Goal: Task Accomplishment & Management: Manage account settings

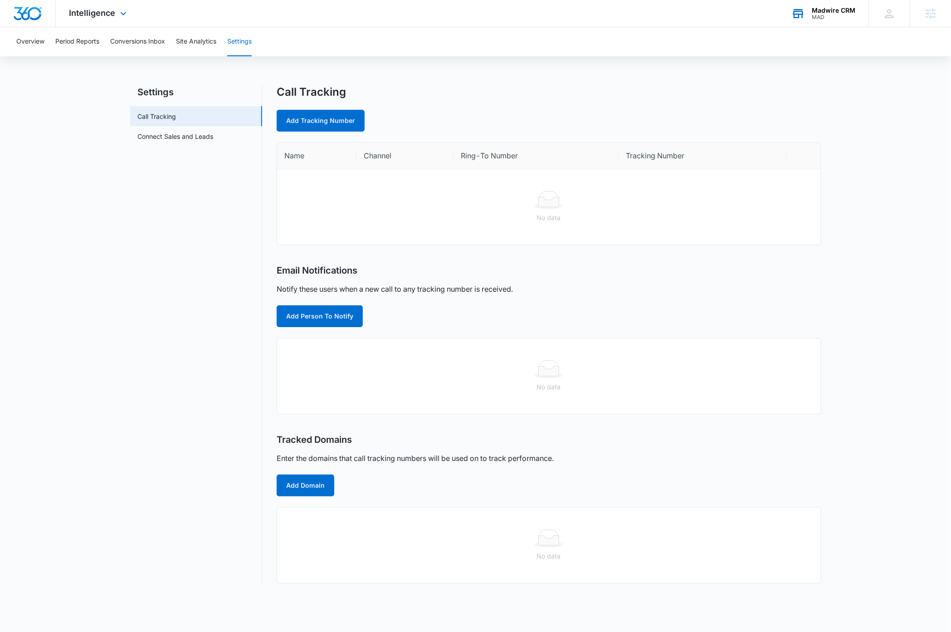
click at [839, 12] on div "Madwire CRM" at bounding box center [834, 10] width 44 height 7
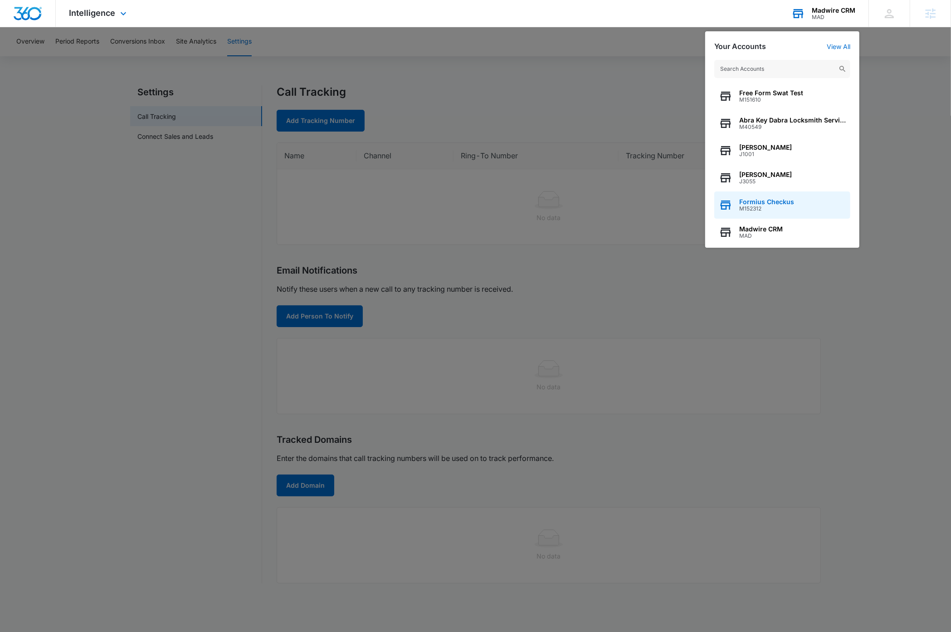
click at [787, 203] on span "Formius Checkus" at bounding box center [766, 201] width 55 height 7
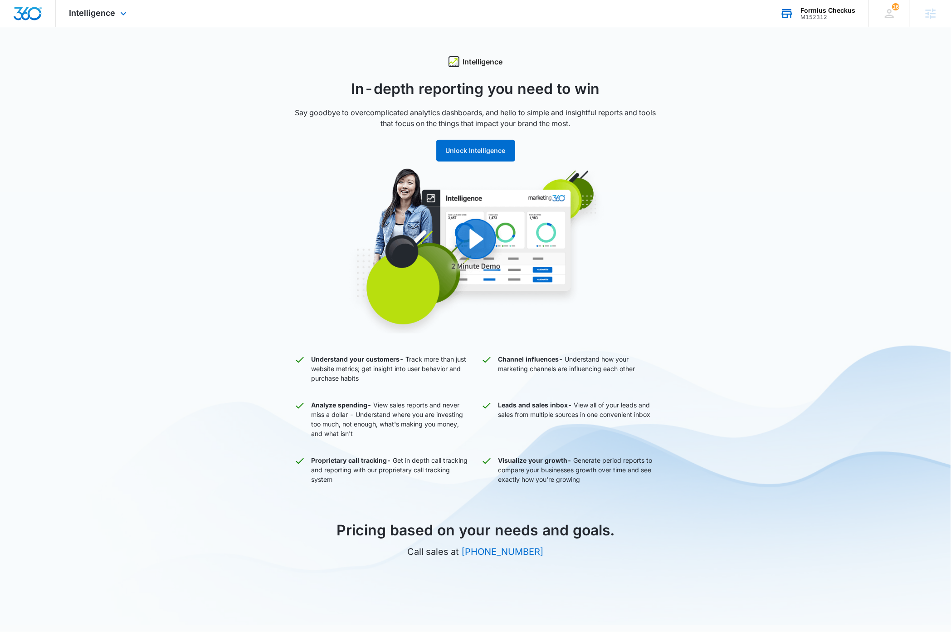
click at [846, 12] on div "Formius Checkus" at bounding box center [827, 10] width 55 height 7
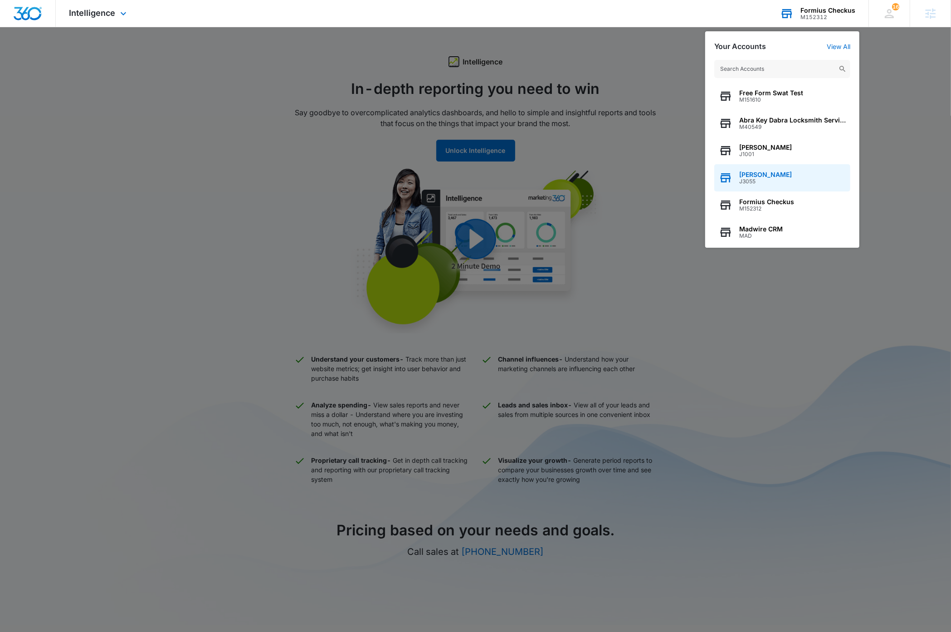
click at [788, 175] on div "Dave Bettger J3055" at bounding box center [782, 177] width 136 height 27
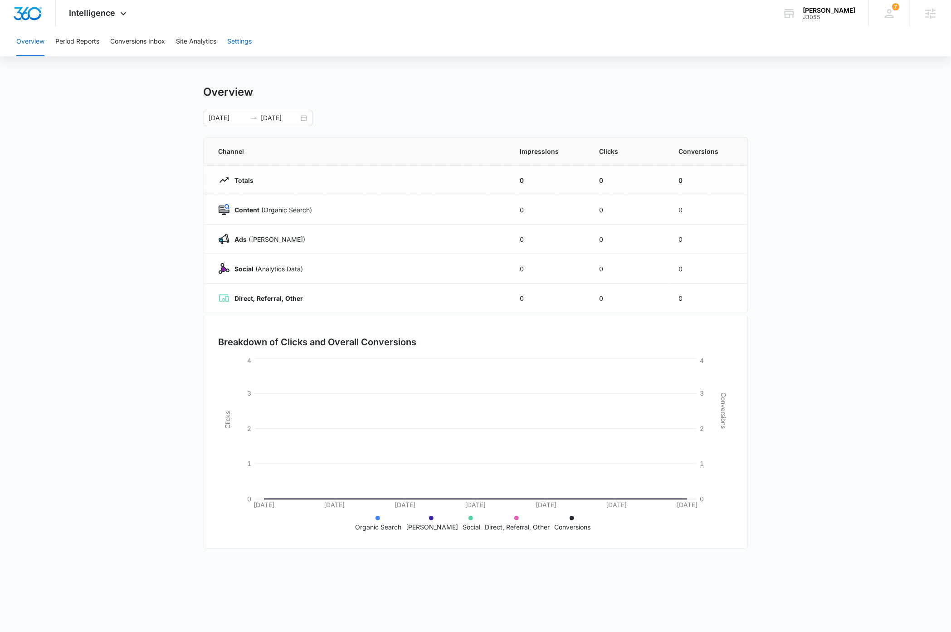
click at [252, 42] on button "Settings" at bounding box center [239, 41] width 24 height 29
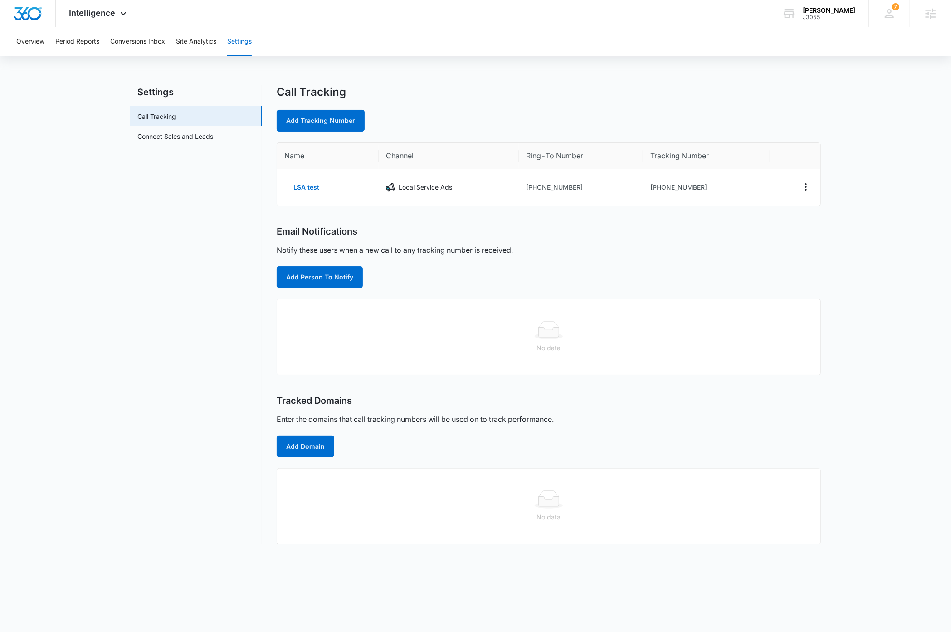
click at [861, 246] on main "Settings Call Tracking Connect Sales and Leads Call Tracking Add Tracking Numbe…" at bounding box center [475, 320] width 951 height 470
click at [299, 122] on link "Add Tracking Number" at bounding box center [321, 121] width 88 height 22
select select "by_area_code"
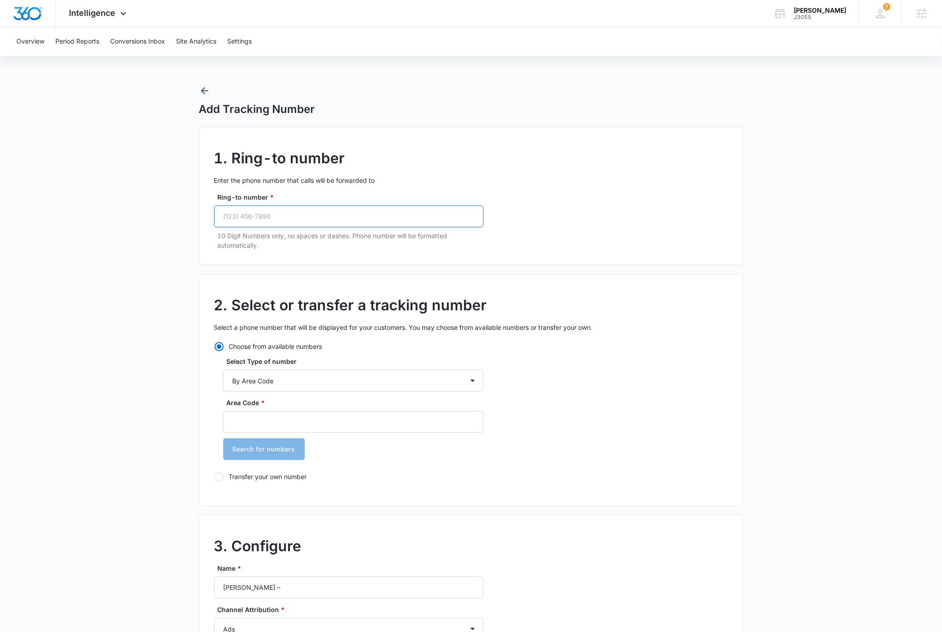
click at [285, 216] on input "Ring-to number *" at bounding box center [348, 216] width 269 height 22
type input "(720) 276-1278"
click at [122, 306] on main "Add Tracking Number 1. Ring-to number Enter the phone number that calls will be…" at bounding box center [471, 525] width 942 height 880
click at [305, 383] on select "By City & State By State Only By Zip Code By Area Code Toll Free Numbers" at bounding box center [353, 381] width 260 height 22
select select "by_toll_free"
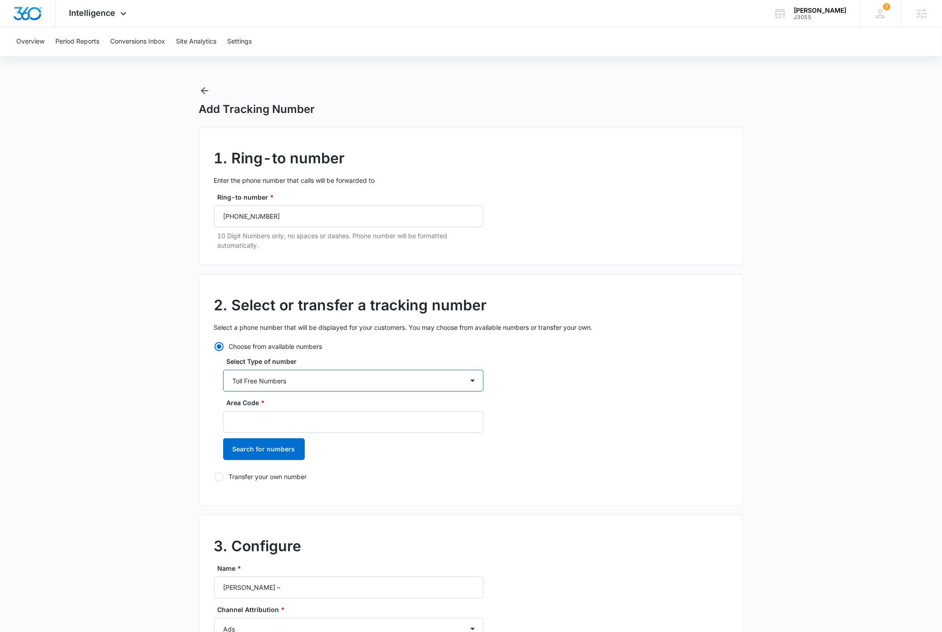
click at [223, 370] on select "By City & State By State Only By Zip Code By Area Code Toll Free Numbers" at bounding box center [353, 381] width 260 height 22
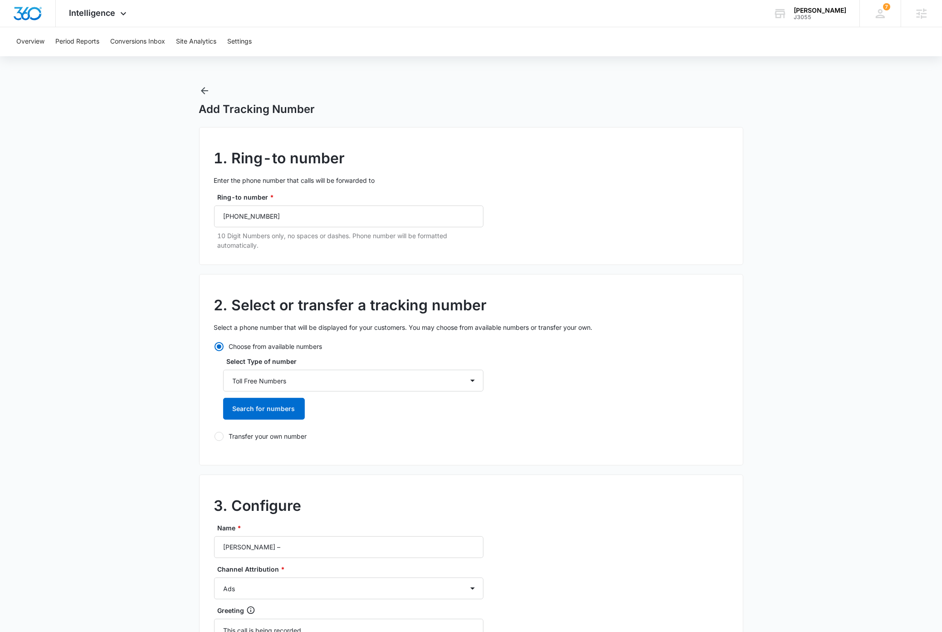
click at [89, 358] on main "Add Tracking Number 1. Ring-to number Enter the phone number that calls will be…" at bounding box center [471, 505] width 942 height 840
click at [258, 411] on button "Search for numbers" at bounding box center [264, 409] width 82 height 22
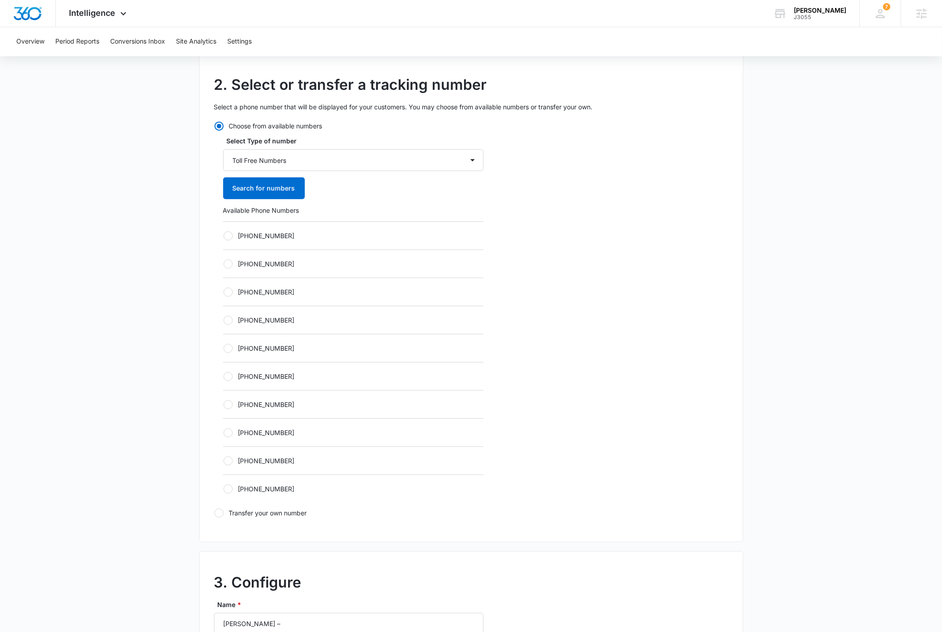
scroll to position [120, 0]
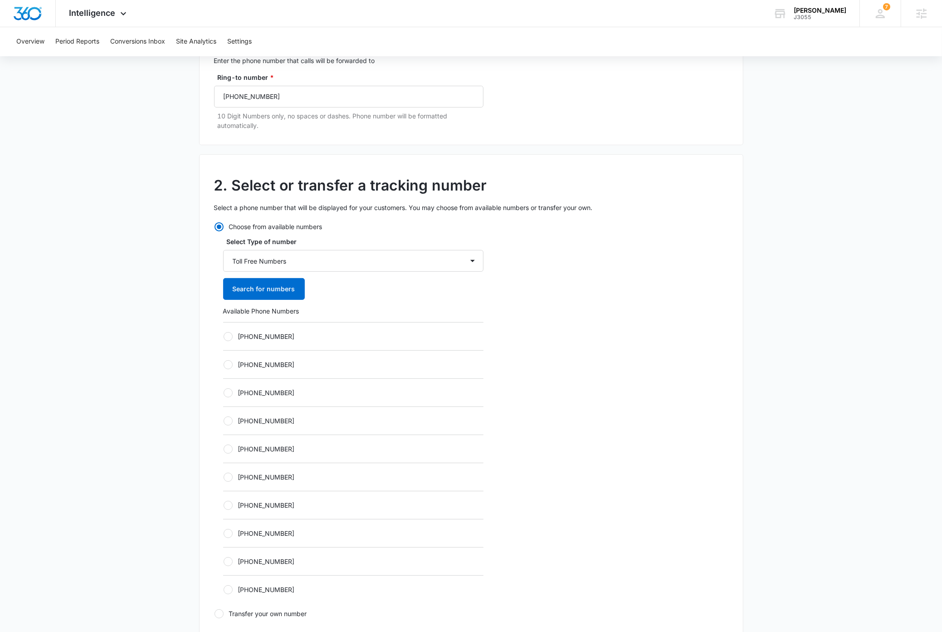
click at [229, 338] on div at bounding box center [228, 336] width 9 height 9
click at [224, 337] on input "+18336274659" at bounding box center [223, 336] width 0 height 0
radio input "true"
click at [169, 397] on main "Add Tracking Number 1. Ring-to number Enter the phone number that calls will be…" at bounding box center [471, 534] width 942 height 1137
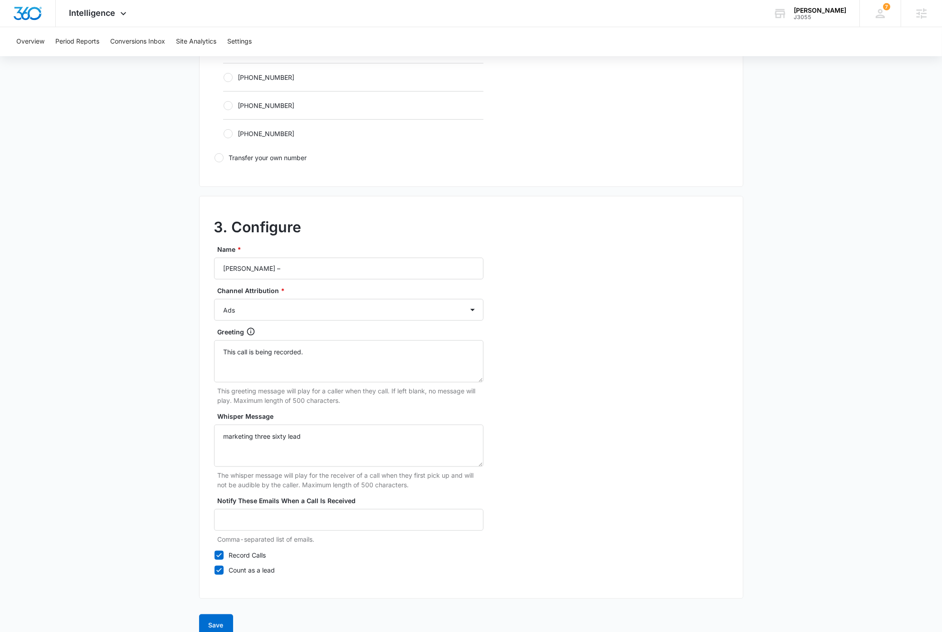
scroll to position [593, 0]
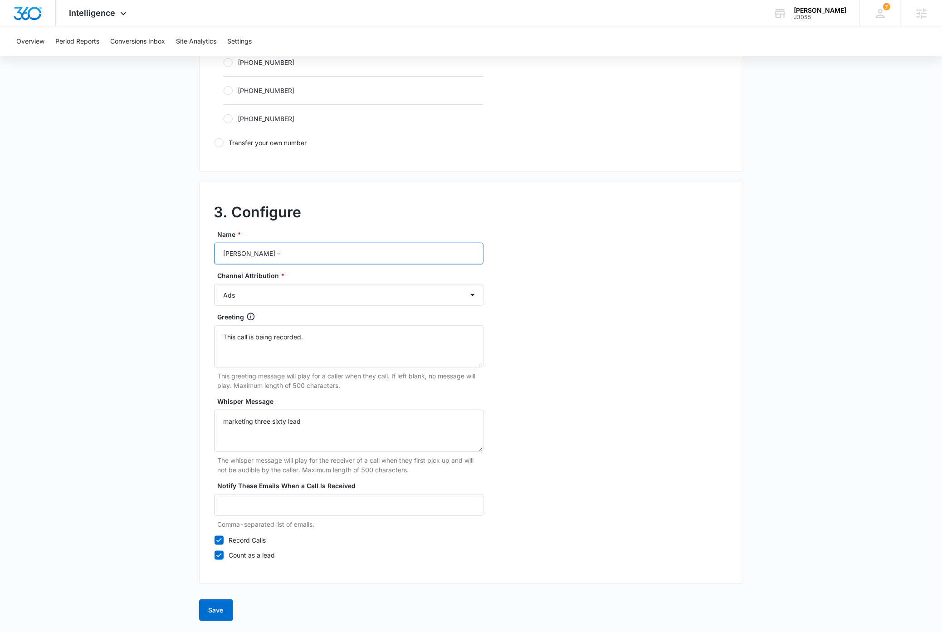
click at [293, 255] on input "Dave Bettger –" at bounding box center [348, 254] width 269 height 22
type input "Dave Bettger – Toll Free Test"
click at [218, 615] on button "Save" at bounding box center [216, 610] width 34 height 22
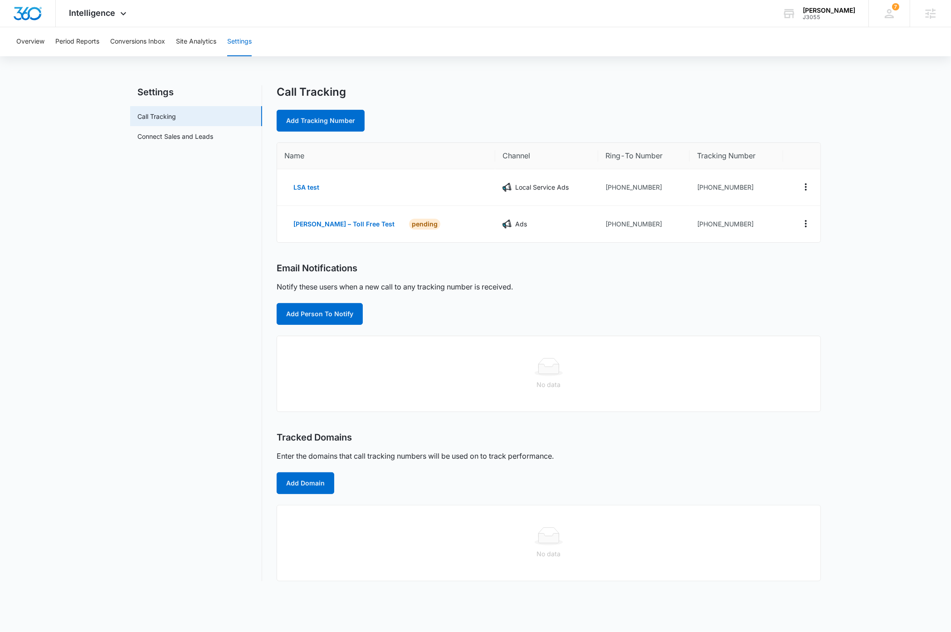
click at [175, 303] on nav "Settings Call Tracking Connect Sales and Leads" at bounding box center [196, 333] width 132 height 496
click at [109, 278] on main "Settings Call Tracking Connect Sales and Leads Call Tracking Add Tracking Numbe…" at bounding box center [475, 338] width 951 height 507
click at [38, 15] on img "Dashboard" at bounding box center [27, 14] width 29 height 14
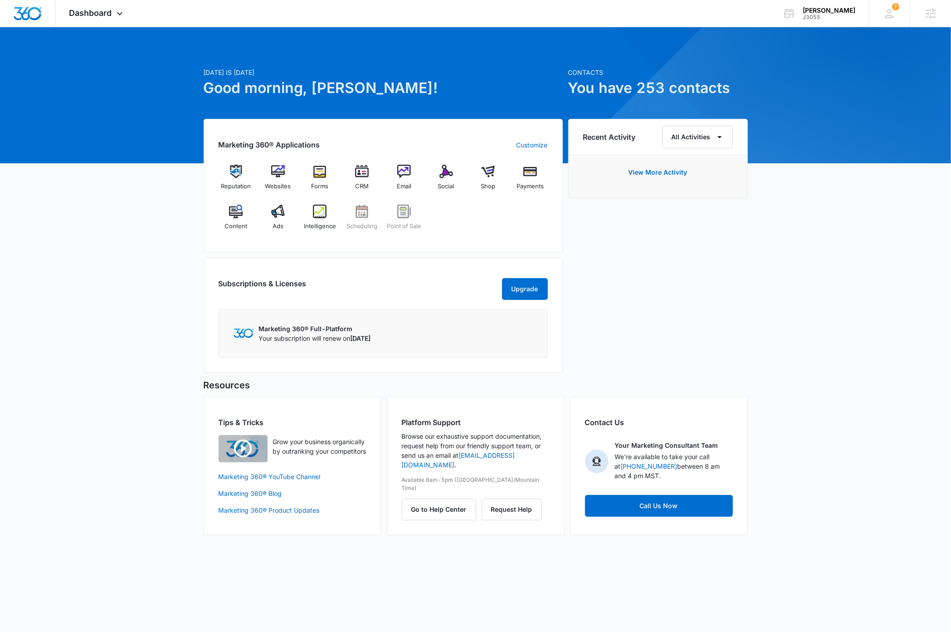
click at [98, 371] on div "Today is Wednesday, September 10th Good morning, Dave! Contacts You have 253 co…" at bounding box center [475, 293] width 951 height 508
click at [321, 216] on img at bounding box center [320, 212] width 14 height 14
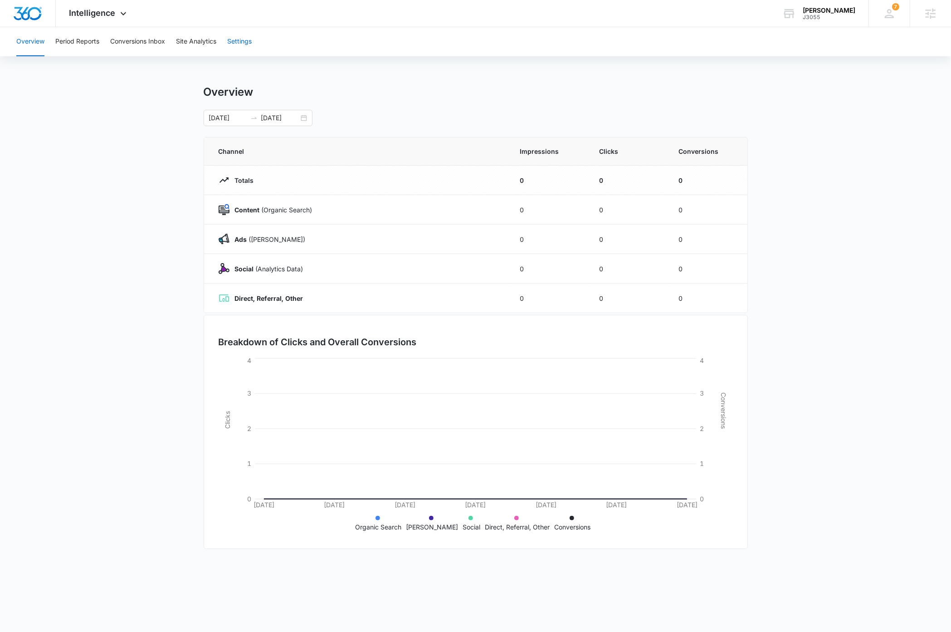
click at [245, 41] on button "Settings" at bounding box center [239, 41] width 24 height 29
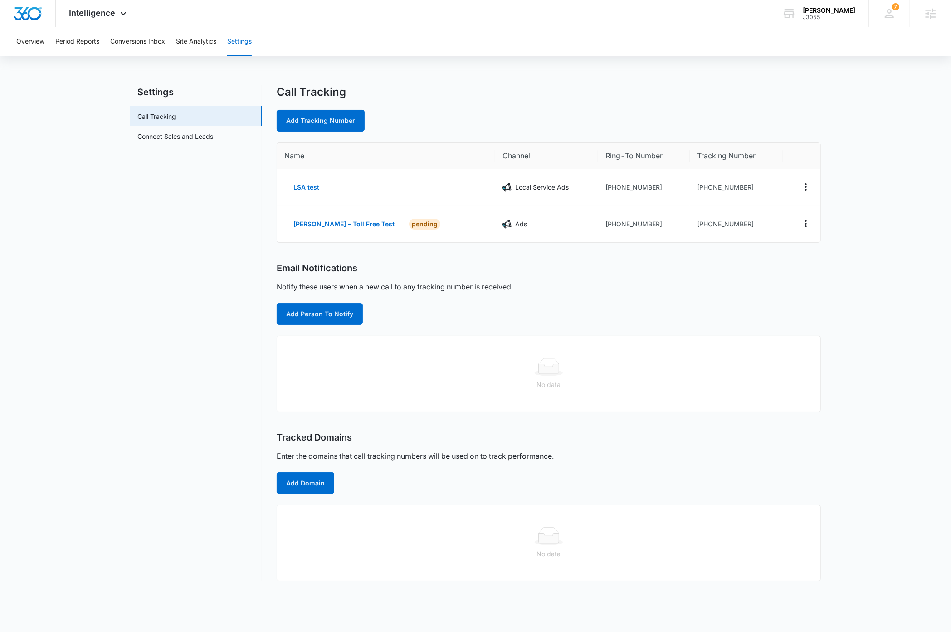
click at [159, 330] on nav "Settings Call Tracking Connect Sales and Leads" at bounding box center [196, 333] width 132 height 496
click at [807, 226] on icon "Actions" at bounding box center [805, 223] width 11 height 11
click at [771, 211] on div "Edit" at bounding box center [763, 213] width 19 height 6
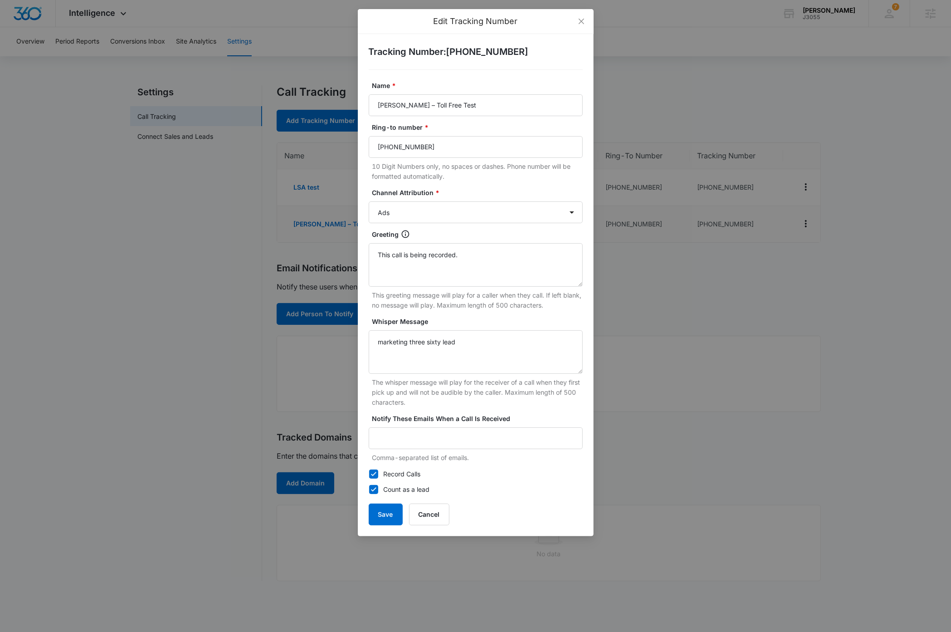
click at [163, 311] on div "Edit Tracking Number Tracking Number : +18336274659 Name * Dave Bettger – Toll …" at bounding box center [475, 316] width 951 height 632
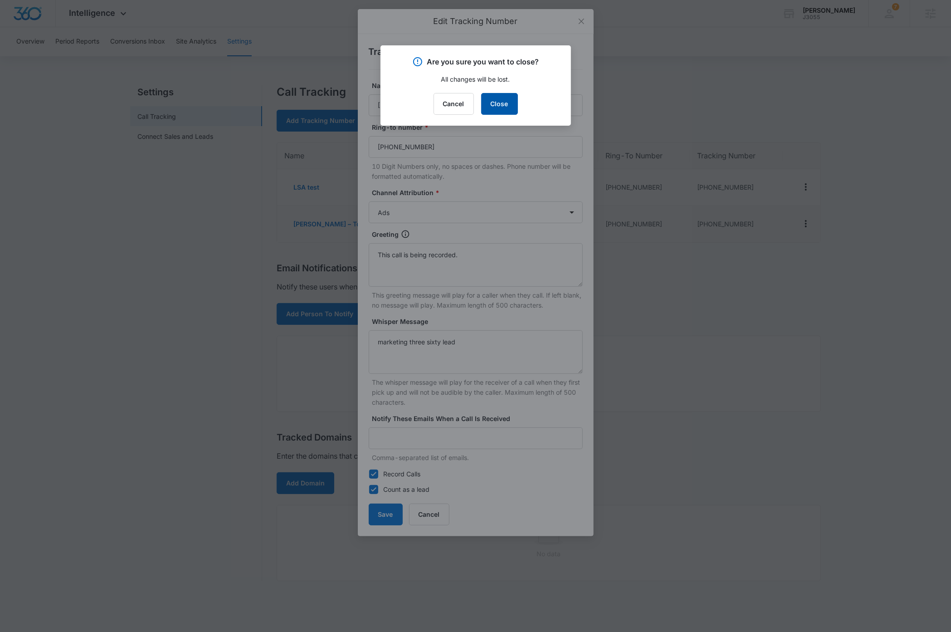
click at [501, 104] on button "Close" at bounding box center [499, 104] width 37 height 22
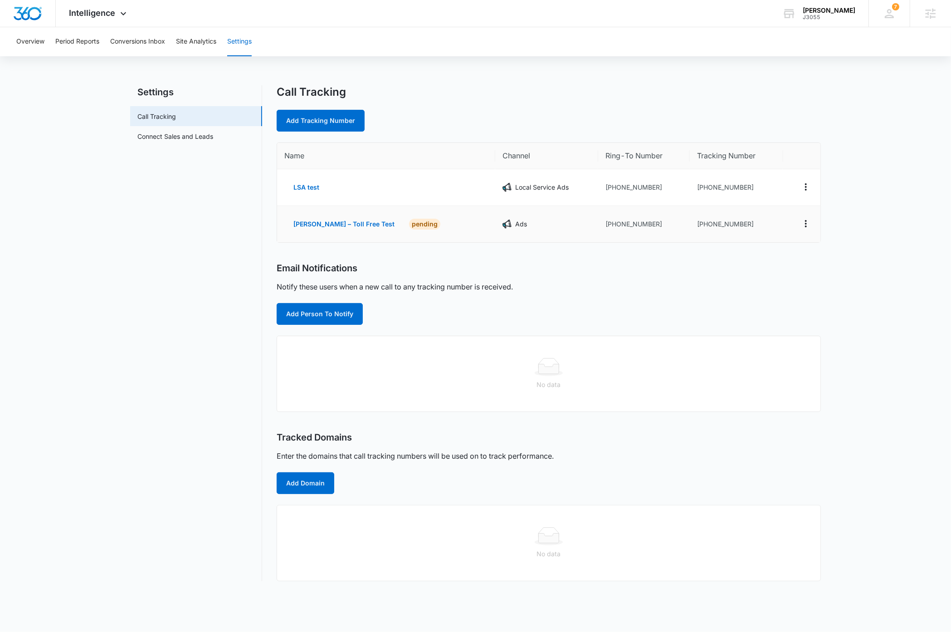
click at [137, 303] on nav "Settings Call Tracking Connect Sales and Leads" at bounding box center [196, 333] width 132 height 496
click at [351, 225] on button "[PERSON_NAME] – Toll Free Test" at bounding box center [343, 224] width 119 height 22
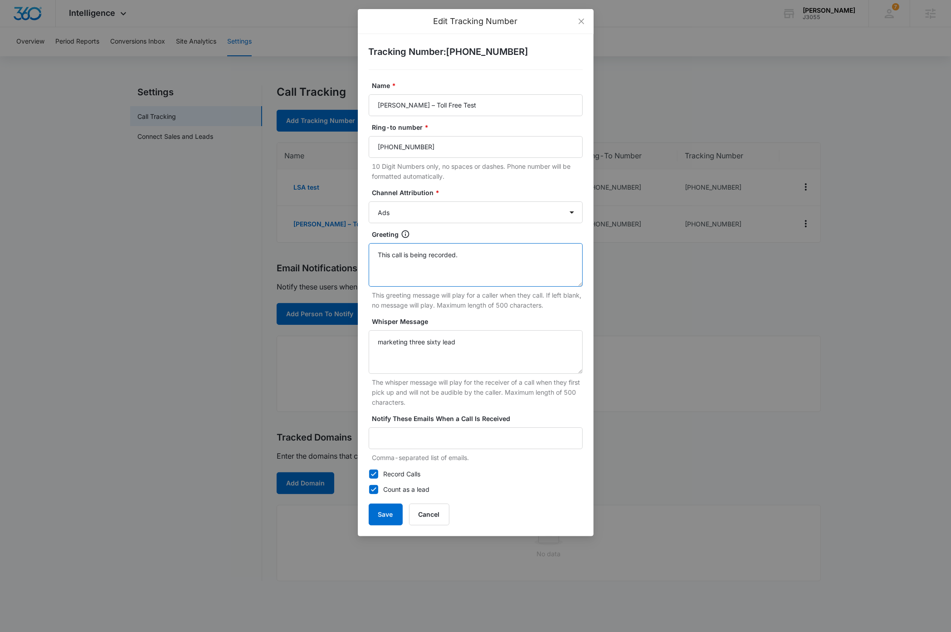
click at [478, 256] on textarea "This call is being recorded." at bounding box center [476, 265] width 214 height 44
click at [476, 347] on textarea "marketing three sixty lead" at bounding box center [476, 352] width 214 height 44
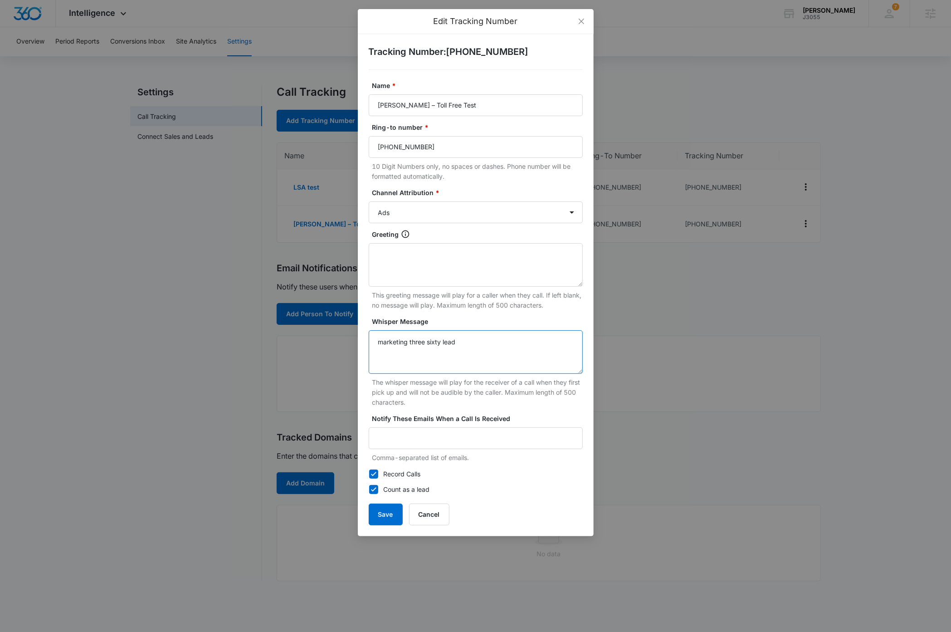
click at [476, 347] on textarea "marketing three sixty lead" at bounding box center [476, 352] width 214 height 44
click at [216, 467] on div "Edit Tracking Number Tracking Number : +18336274659 Name * Dave Bettger – Toll …" at bounding box center [475, 316] width 951 height 632
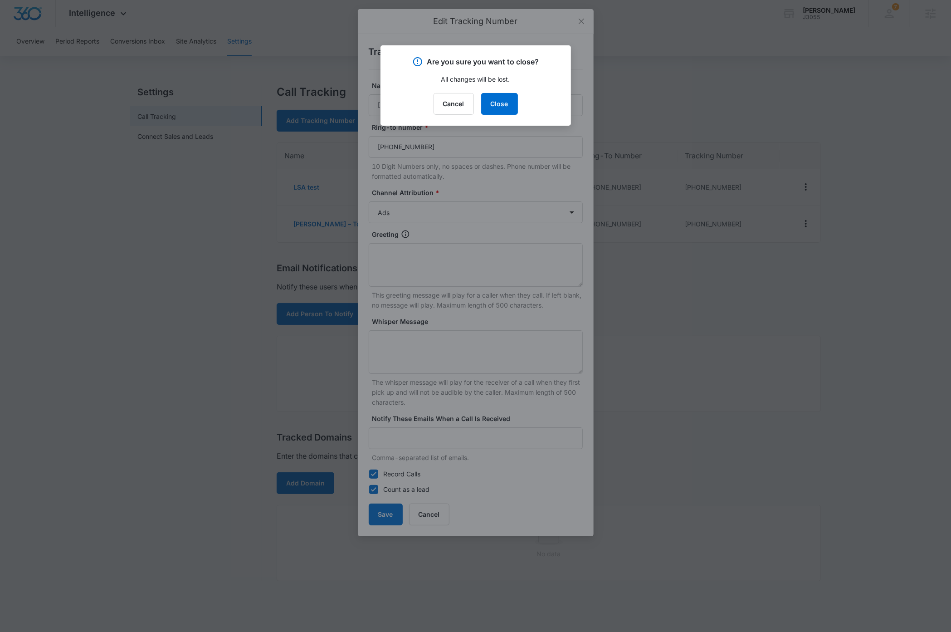
click at [454, 62] on p "Are you sure you want to close?" at bounding box center [483, 61] width 112 height 11
click at [441, 108] on button "Cancel" at bounding box center [454, 104] width 40 height 22
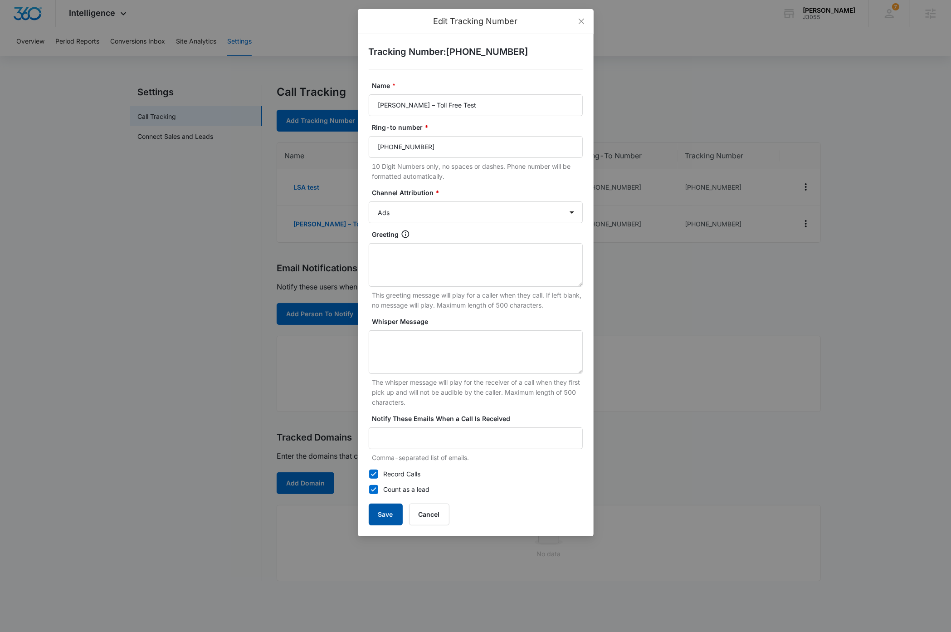
click at [388, 518] on button "Save" at bounding box center [386, 514] width 34 height 22
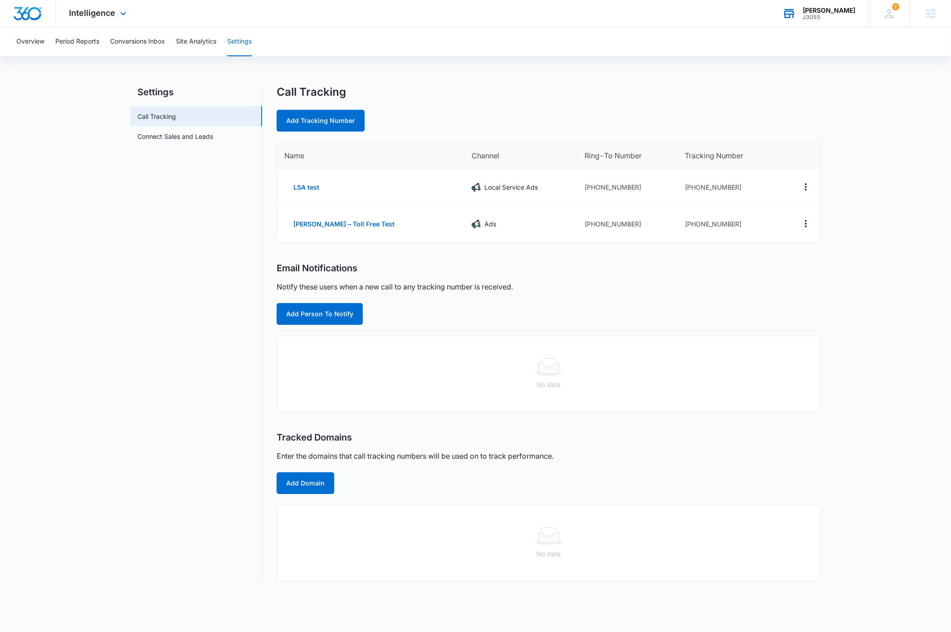
click at [838, 11] on div "[PERSON_NAME]" at bounding box center [829, 10] width 53 height 7
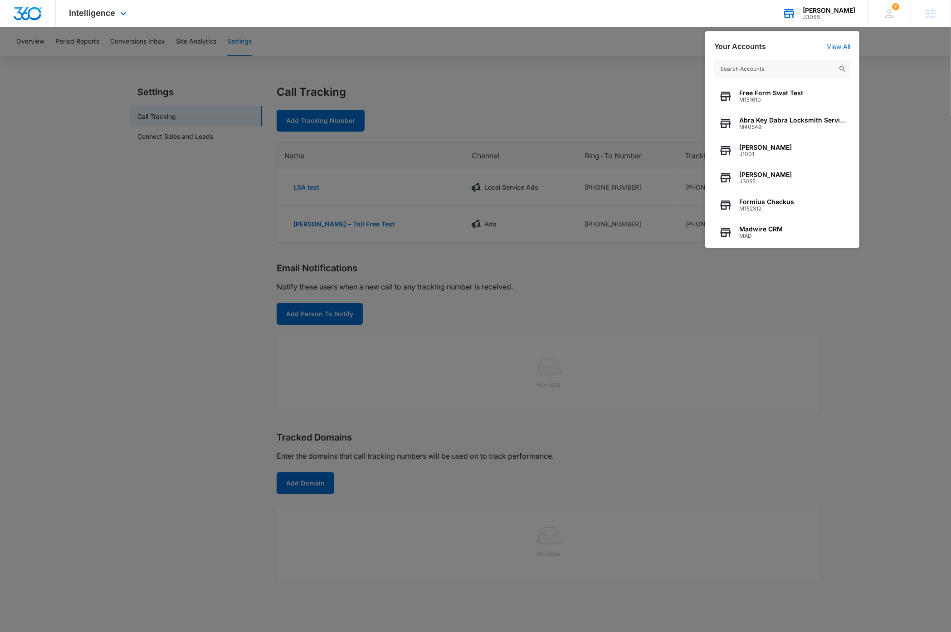
click at [770, 70] on input "text" at bounding box center [782, 69] width 136 height 18
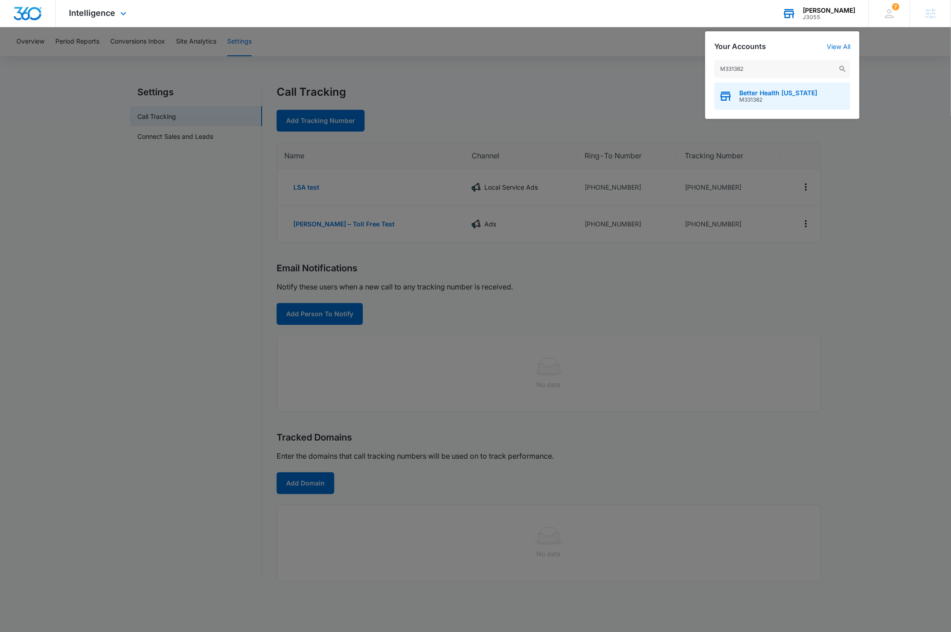
type input "M331382"
click at [770, 97] on span "M331382" at bounding box center [778, 100] width 78 height 6
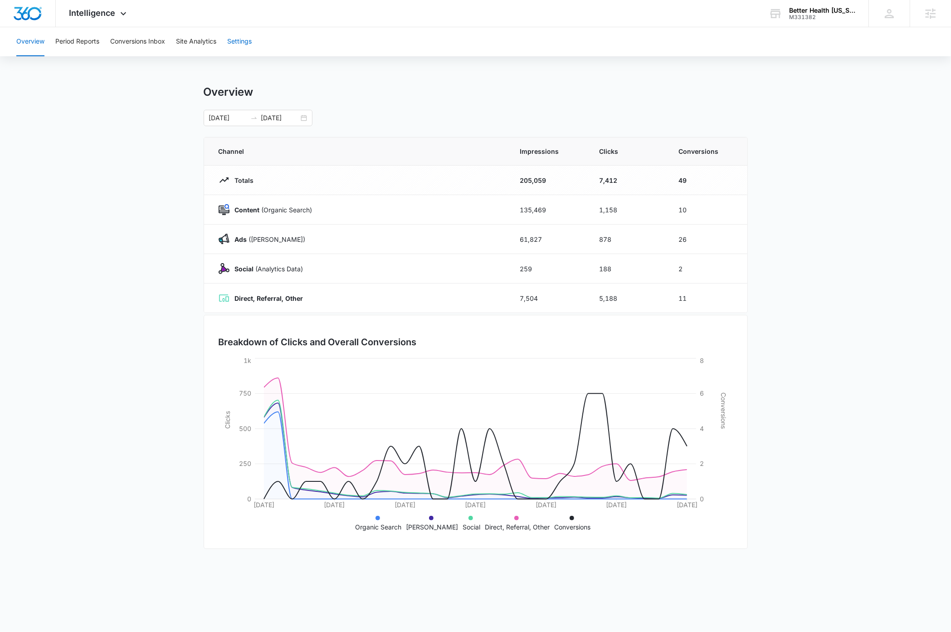
click at [242, 40] on button "Settings" at bounding box center [239, 41] width 24 height 29
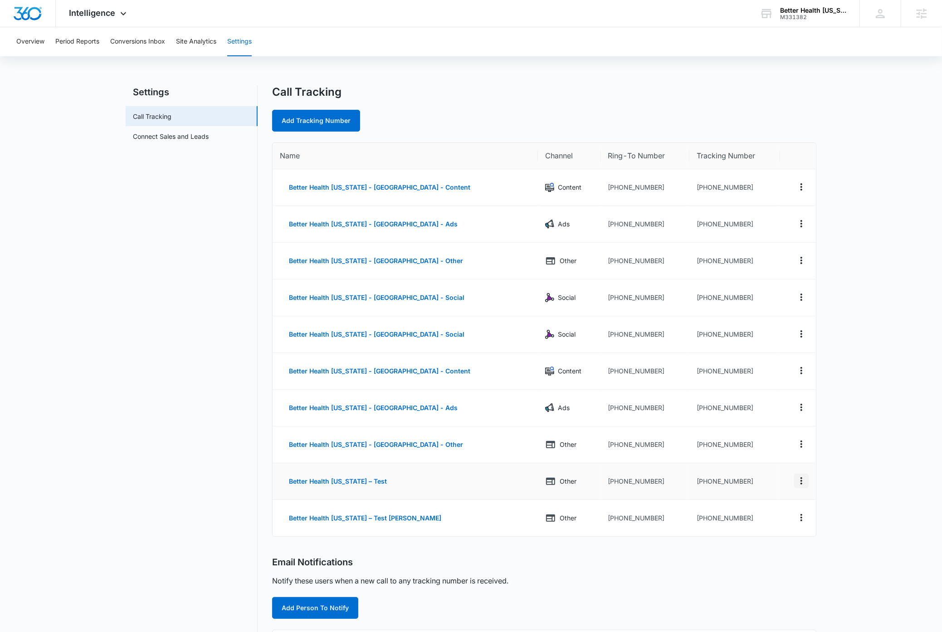
click at [802, 483] on icon "Actions" at bounding box center [801, 480] width 11 height 11
click at [762, 473] on div "Edit" at bounding box center [758, 473] width 19 height 6
select select "OTHER"
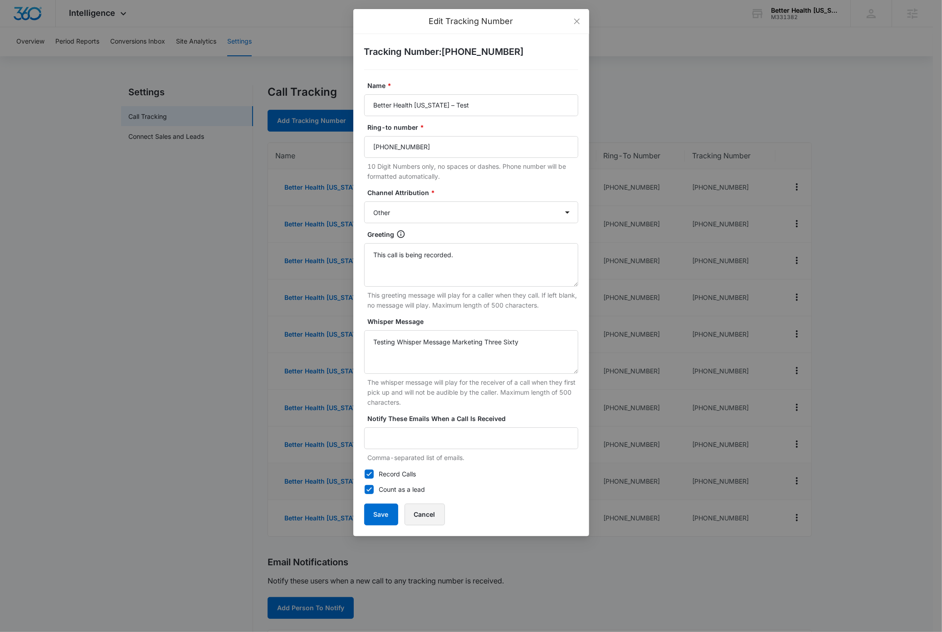
click at [435, 512] on button "Cancel" at bounding box center [425, 514] width 40 height 22
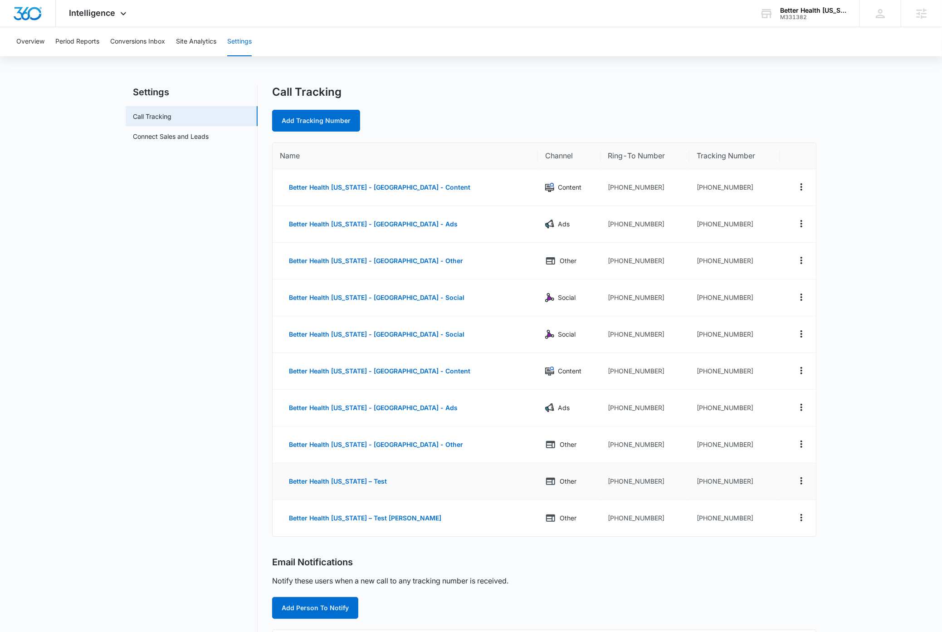
click at [892, 414] on main "Settings Call Tracking Connect Sales and Leads Call Tracking Add Tracking Numbe…" at bounding box center [471, 462] width 942 height 754
drag, startPoint x: 740, startPoint y: 520, endPoint x: 695, endPoint y: 519, distance: 44.5
click at [695, 519] on td "+18336273226" at bounding box center [734, 518] width 90 height 36
copy td "8336273226"
click at [810, 15] on div "M331382" at bounding box center [813, 17] width 66 height 6
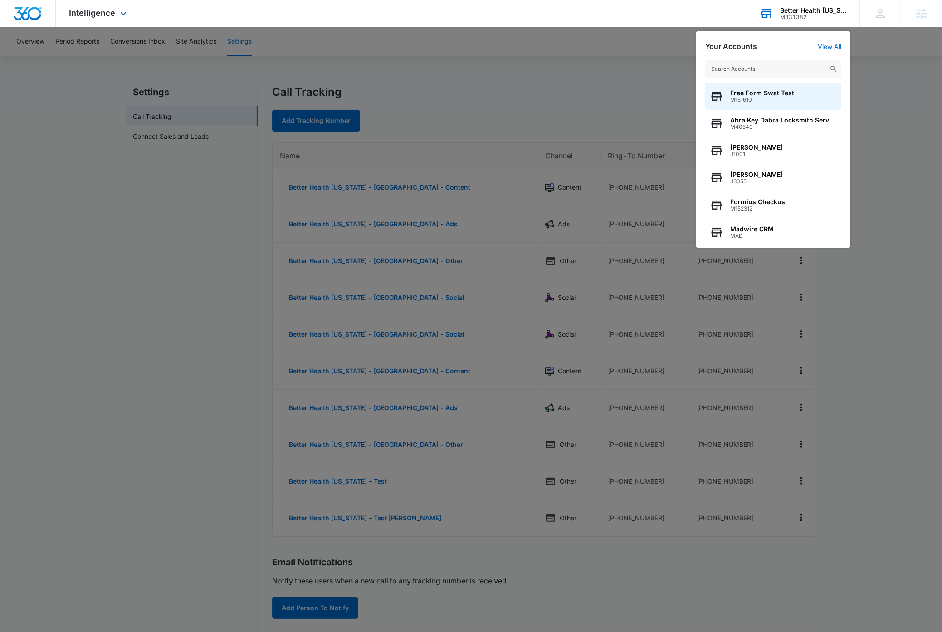
click at [764, 67] on input "text" at bounding box center [773, 69] width 136 height 18
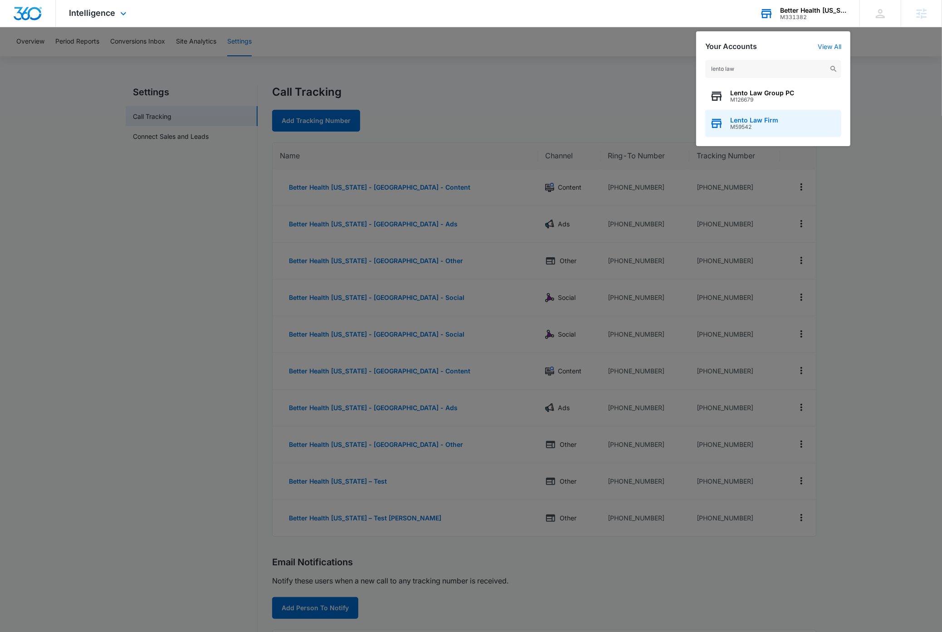
type input "lento law"
click at [789, 125] on div "Lento Law Firm M59542" at bounding box center [773, 123] width 136 height 27
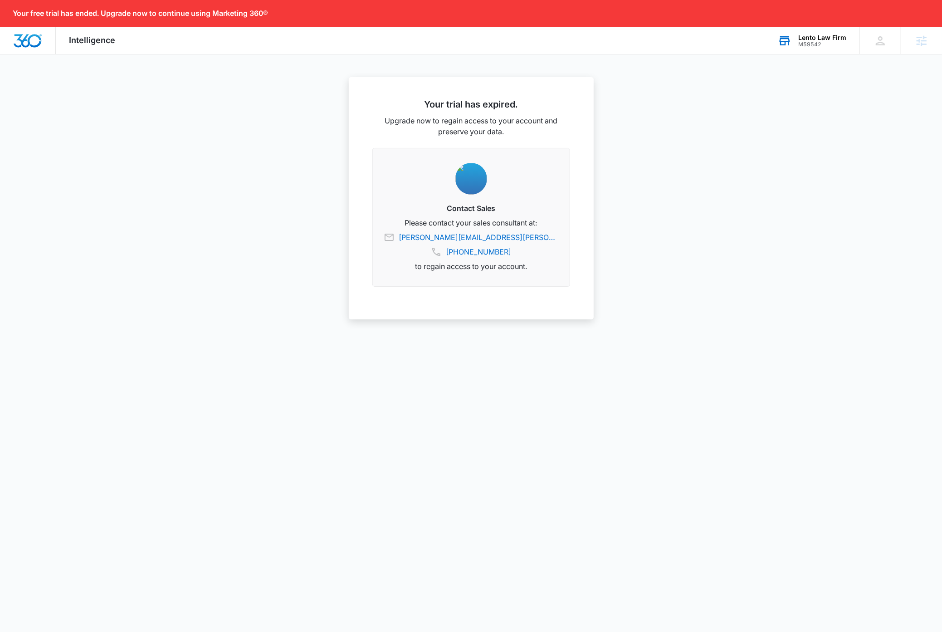
click at [833, 39] on div "Lento Law Firm" at bounding box center [822, 37] width 48 height 7
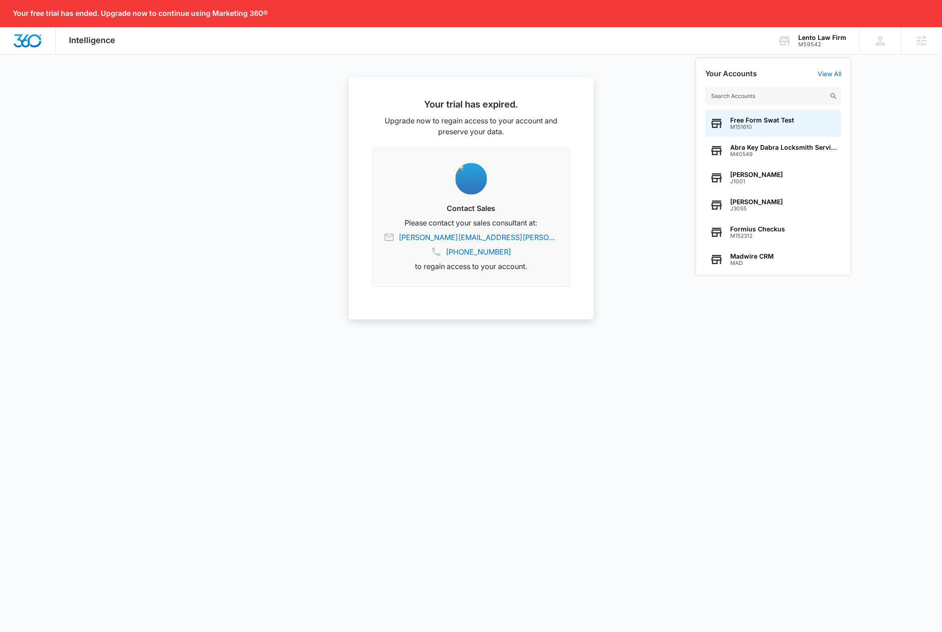
click at [775, 97] on input "text" at bounding box center [773, 96] width 136 height 18
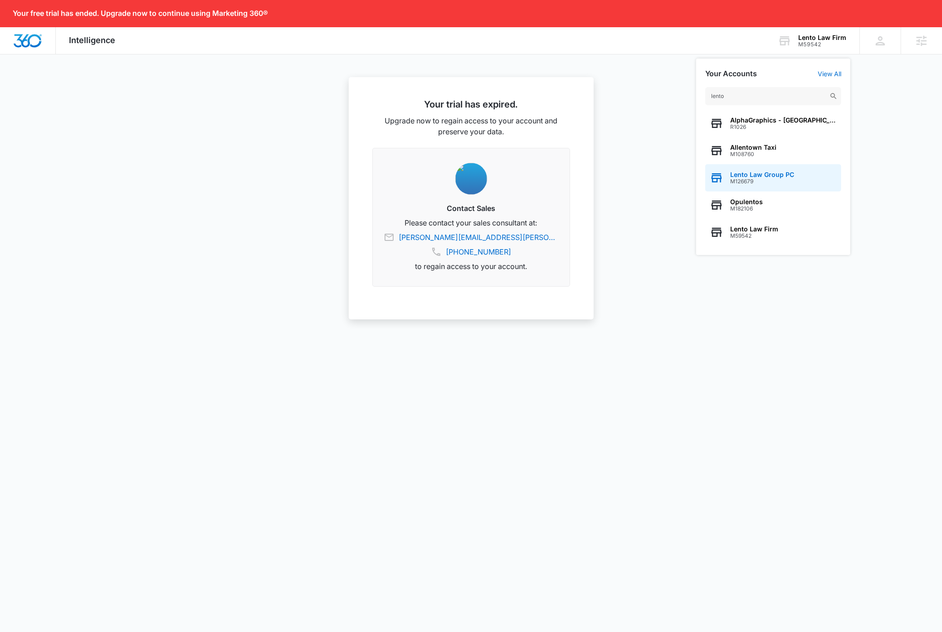
type input "lento"
click at [775, 177] on span "Lento Law Group PC" at bounding box center [762, 174] width 64 height 7
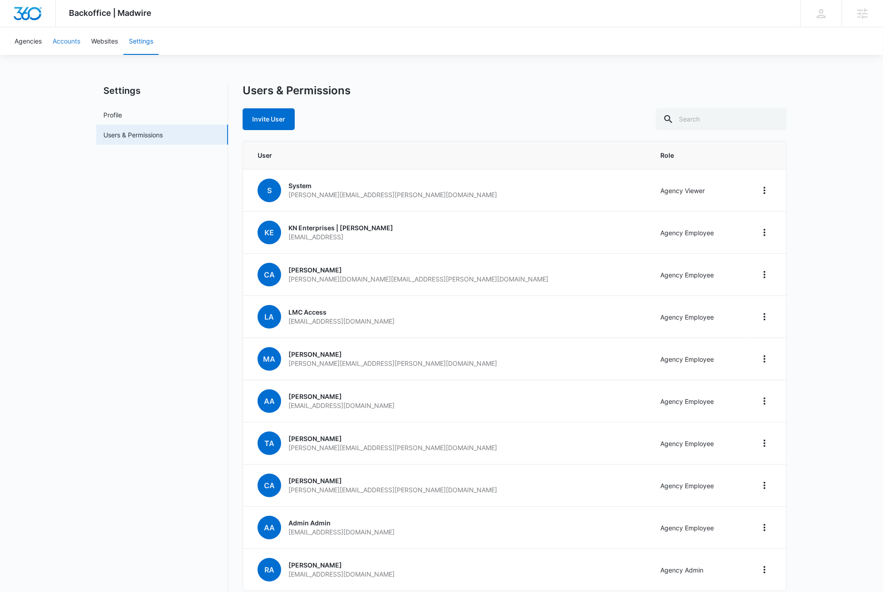
click at [60, 40] on link "Accounts" at bounding box center [66, 41] width 39 height 28
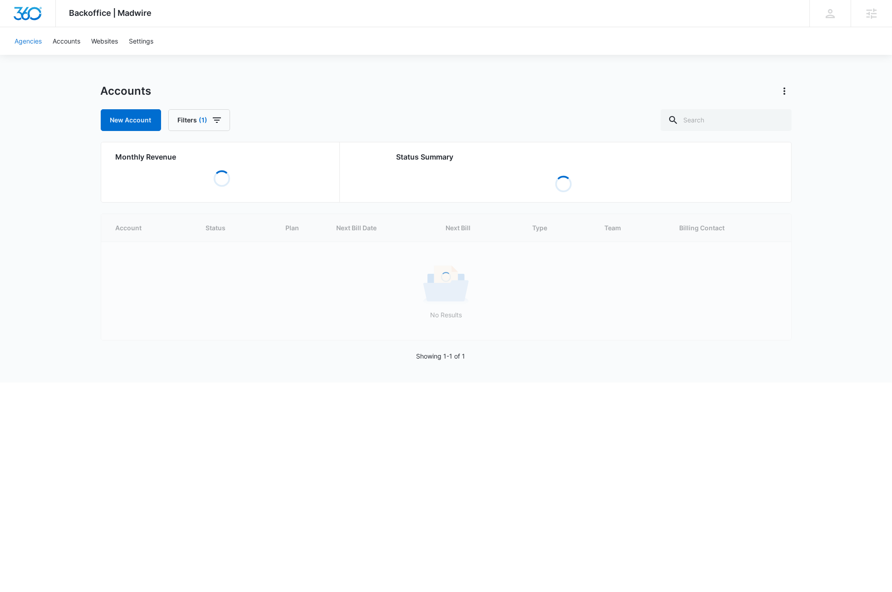
click at [31, 41] on link "Agencies" at bounding box center [28, 41] width 38 height 28
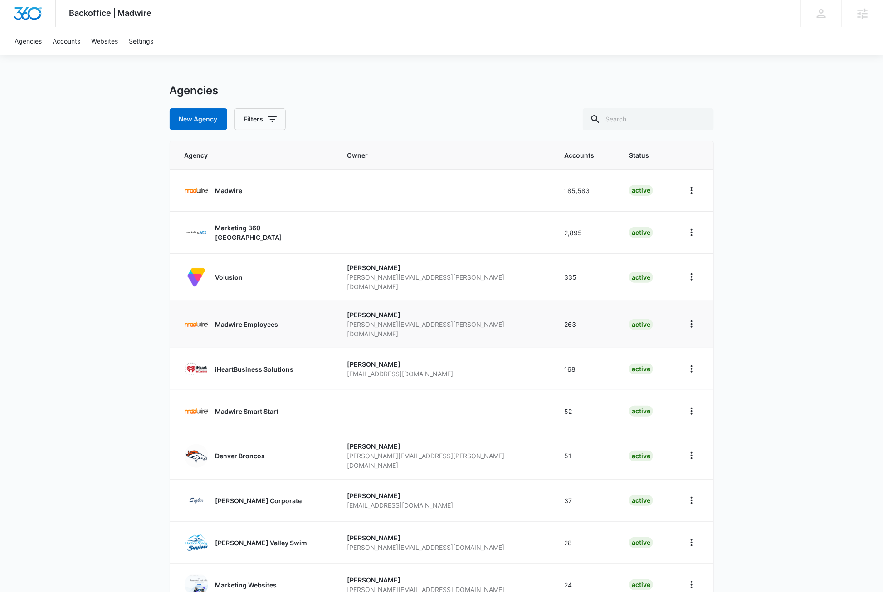
click at [253, 320] on p "Madwire Employees" at bounding box center [246, 325] width 63 height 10
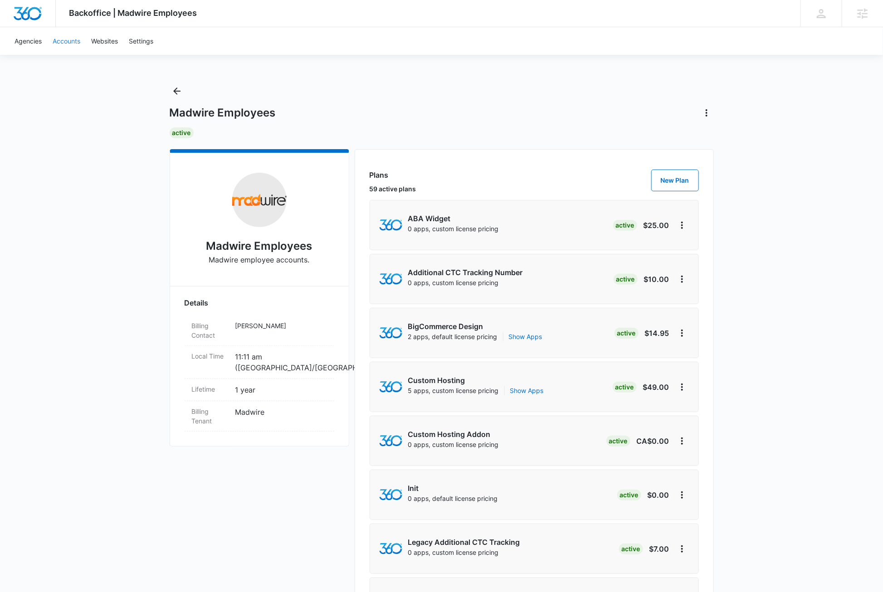
click at [68, 38] on link "Accounts" at bounding box center [66, 41] width 39 height 28
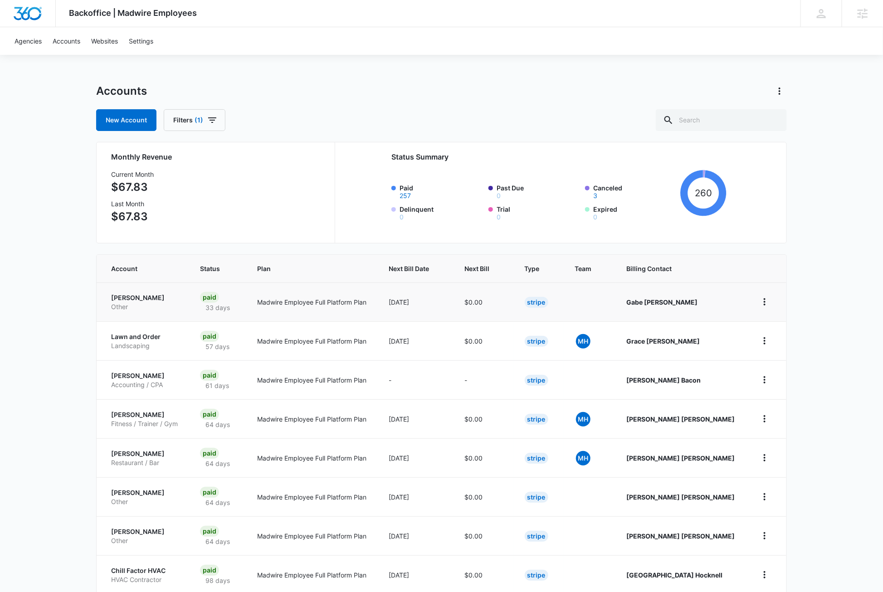
click at [158, 298] on p "Gabe Flores Elkins" at bounding box center [144, 297] width 67 height 9
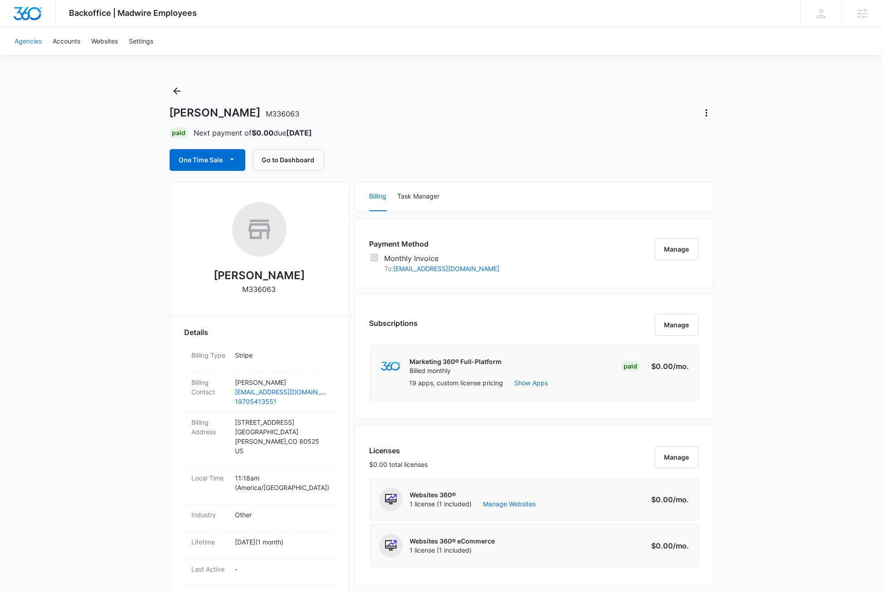
click at [29, 43] on link "Agencies" at bounding box center [28, 41] width 38 height 28
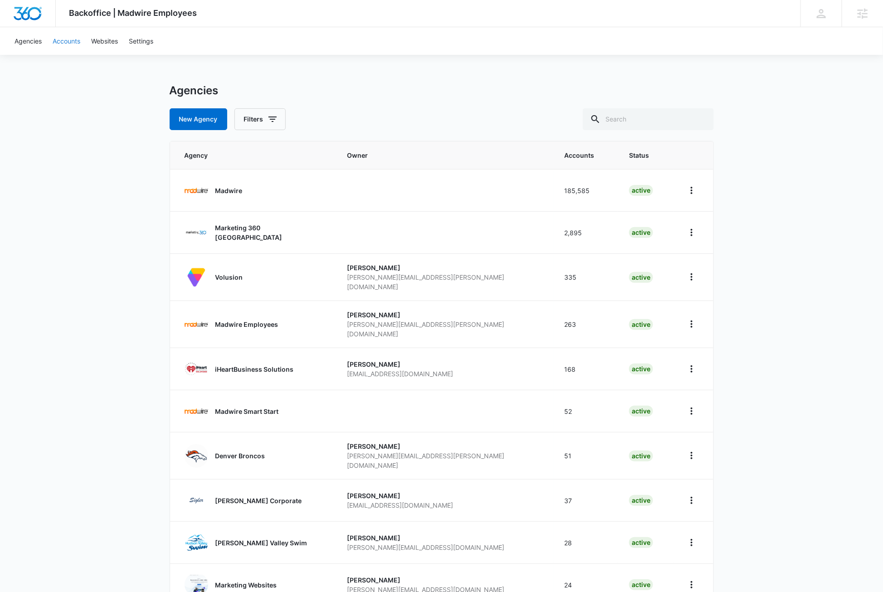
drag, startPoint x: 73, startPoint y: 39, endPoint x: 78, endPoint y: 46, distance: 8.2
click at [73, 40] on link "Accounts" at bounding box center [66, 41] width 39 height 28
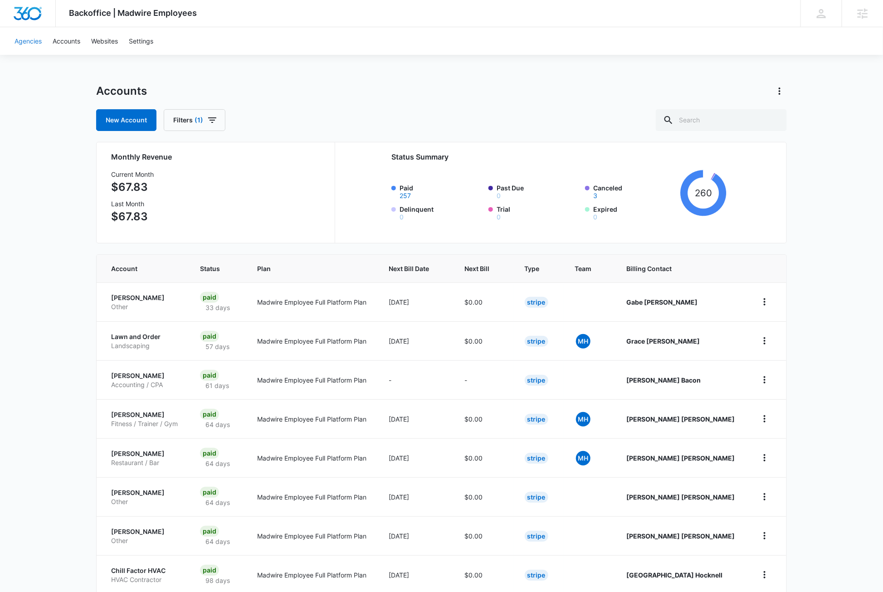
click at [29, 41] on link "Agencies" at bounding box center [28, 41] width 38 height 28
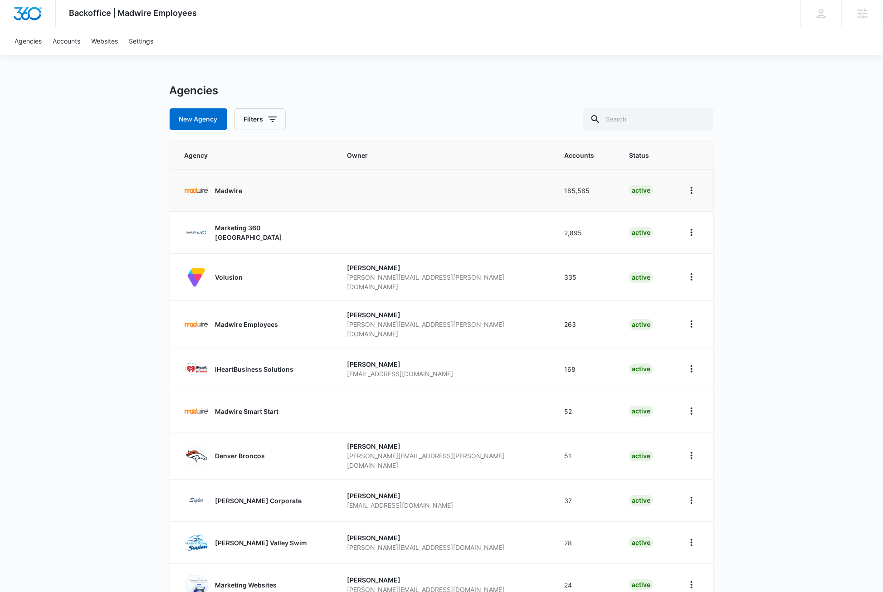
click at [234, 190] on p "Madwire" at bounding box center [228, 191] width 27 height 10
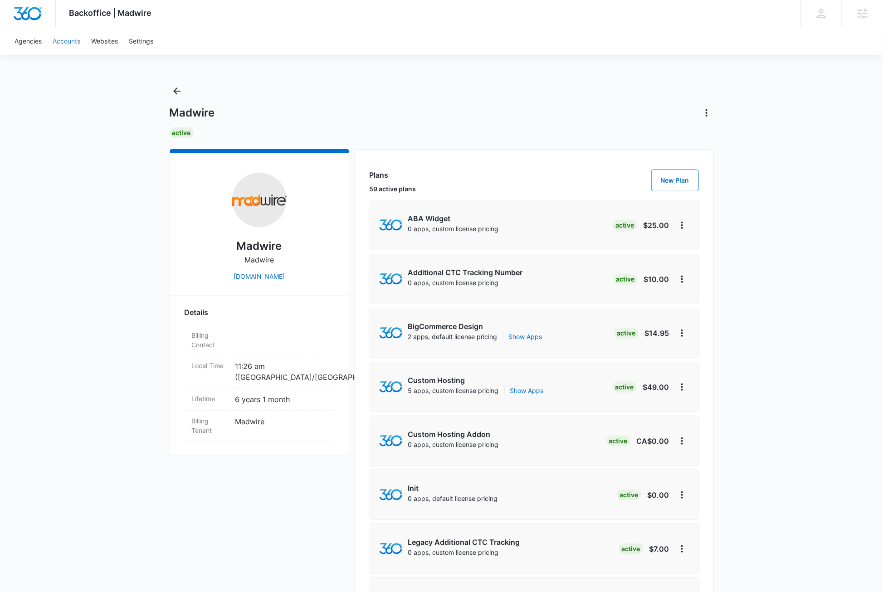
click at [69, 42] on link "Accounts" at bounding box center [66, 41] width 39 height 28
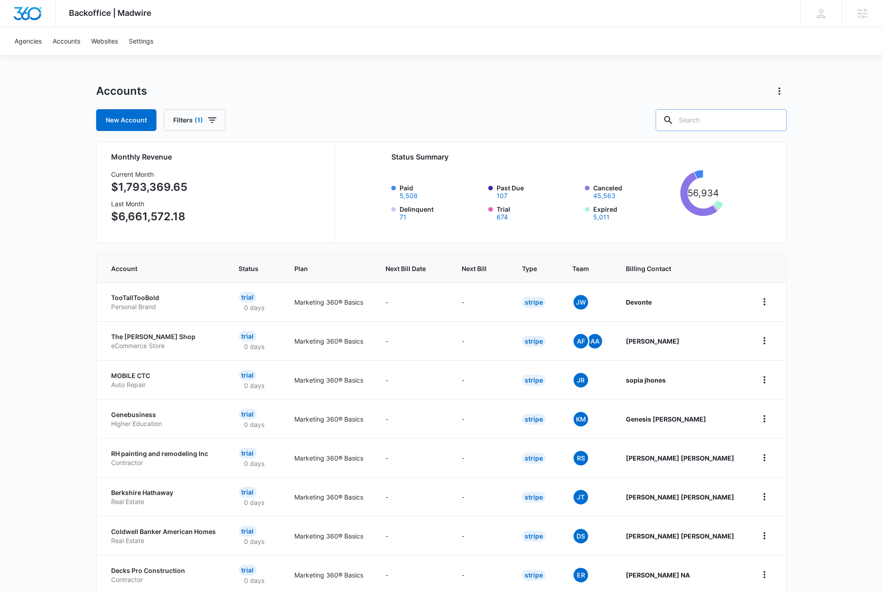
click at [739, 120] on input "text" at bounding box center [721, 120] width 131 height 22
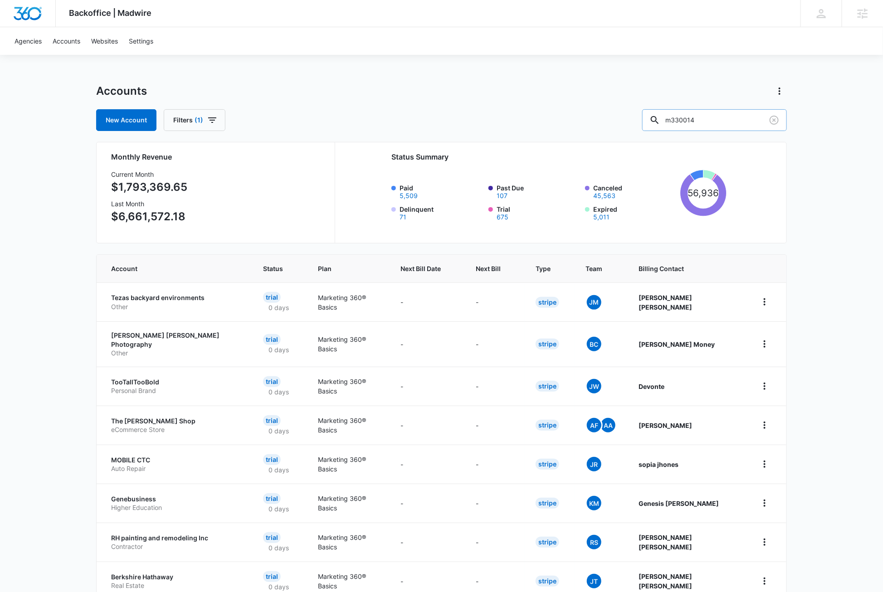
type input "m330014"
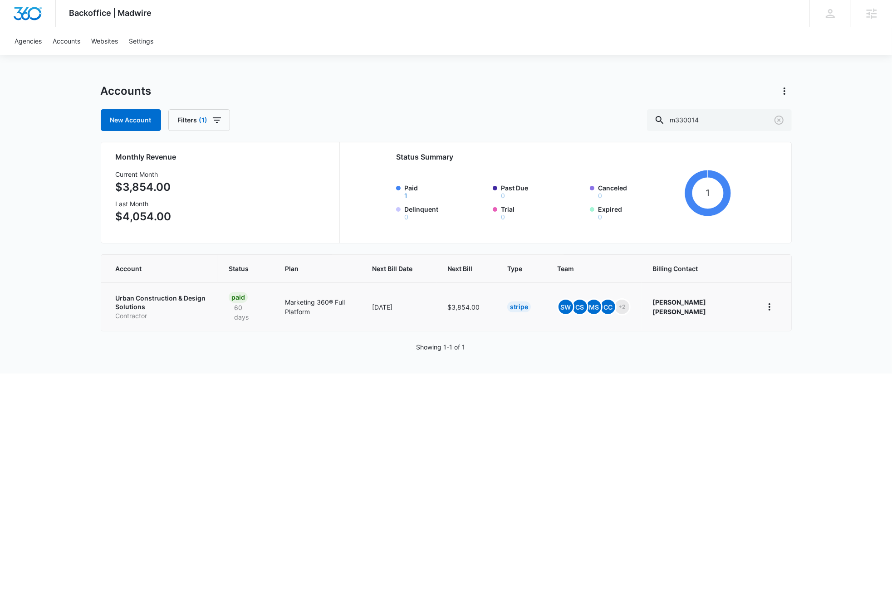
click at [167, 299] on p "Urban Construction & Design Solutions" at bounding box center [161, 303] width 91 height 18
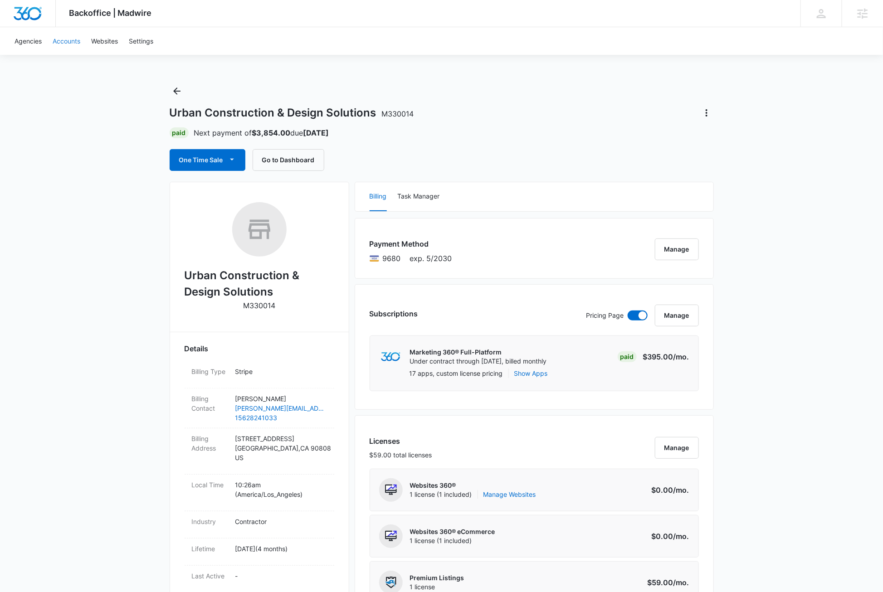
click at [63, 42] on link "Accounts" at bounding box center [66, 41] width 39 height 28
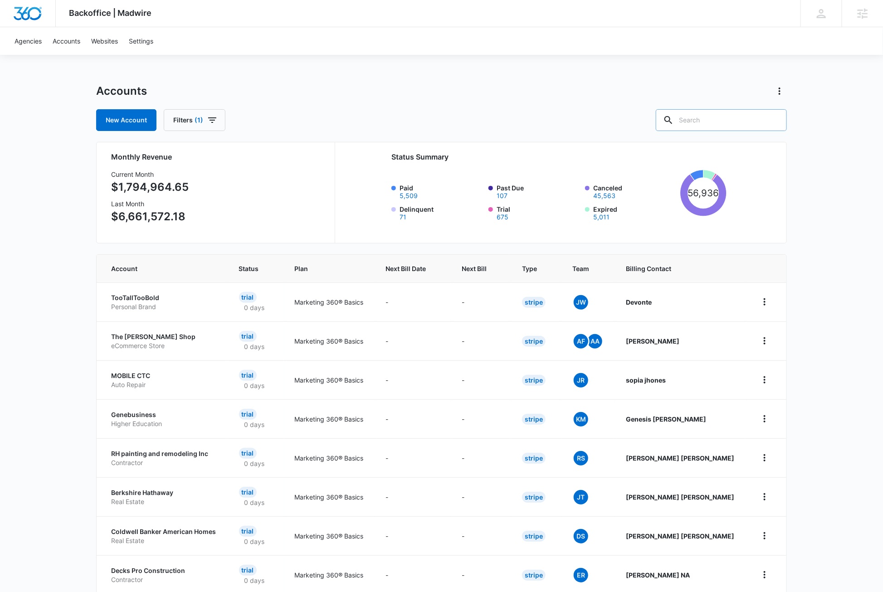
click at [737, 121] on input "text" at bounding box center [721, 120] width 131 height 22
type input "m38049"
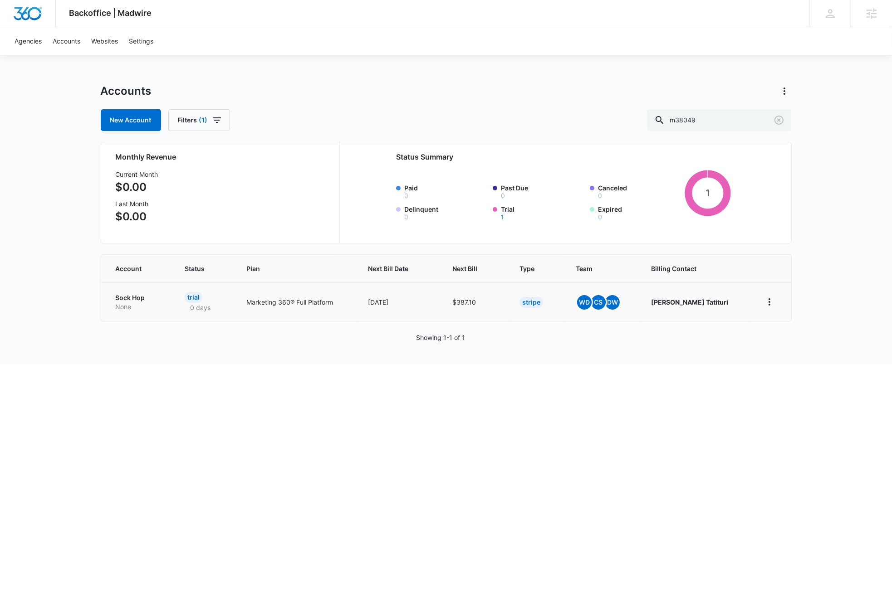
click at [139, 299] on p "Sock Hop" at bounding box center [139, 297] width 47 height 9
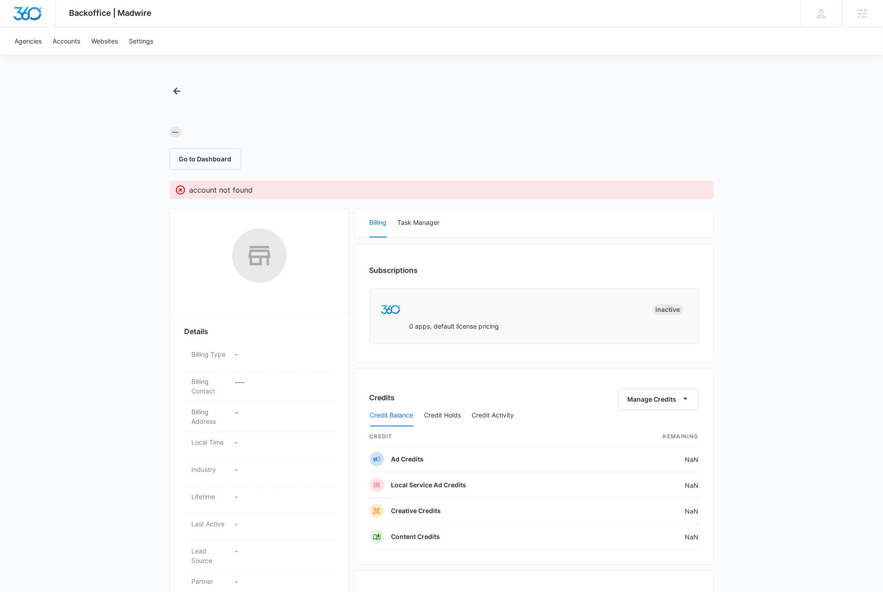
click at [825, 374] on div "Backoffice | Madwire Apps Settings DB Dave Bettger dave@madwire.com My Profile …" at bounding box center [441, 401] width 883 height 802
click at [800, 147] on div "Backoffice | Madwire Apps Settings DB Dave Bettger dave@madwire.com My Profile …" at bounding box center [441, 401] width 883 height 802
click at [698, 99] on div "— Go to Dashboard" at bounding box center [442, 127] width 544 height 86
click at [25, 43] on link "Agencies" at bounding box center [28, 41] width 38 height 28
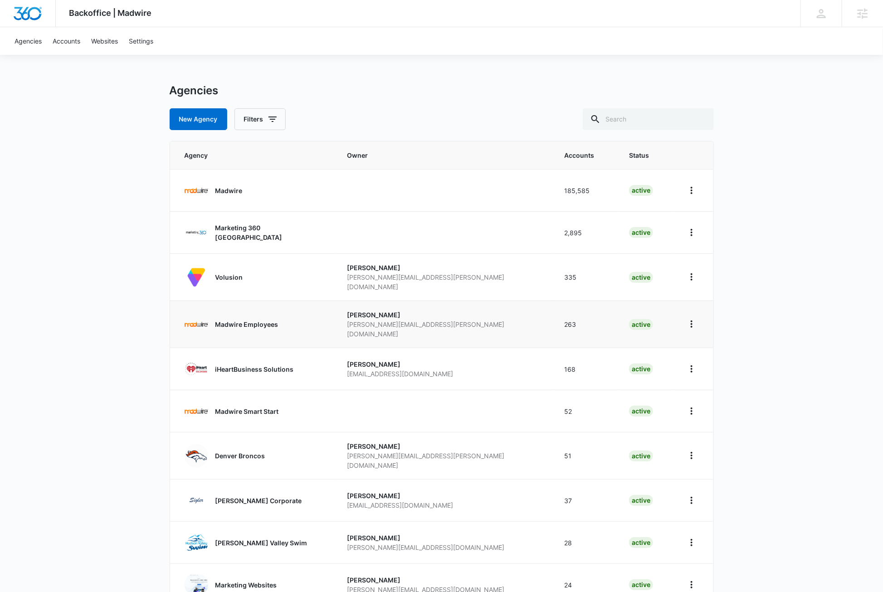
click at [242, 320] on p "Madwire Employees" at bounding box center [246, 325] width 63 height 10
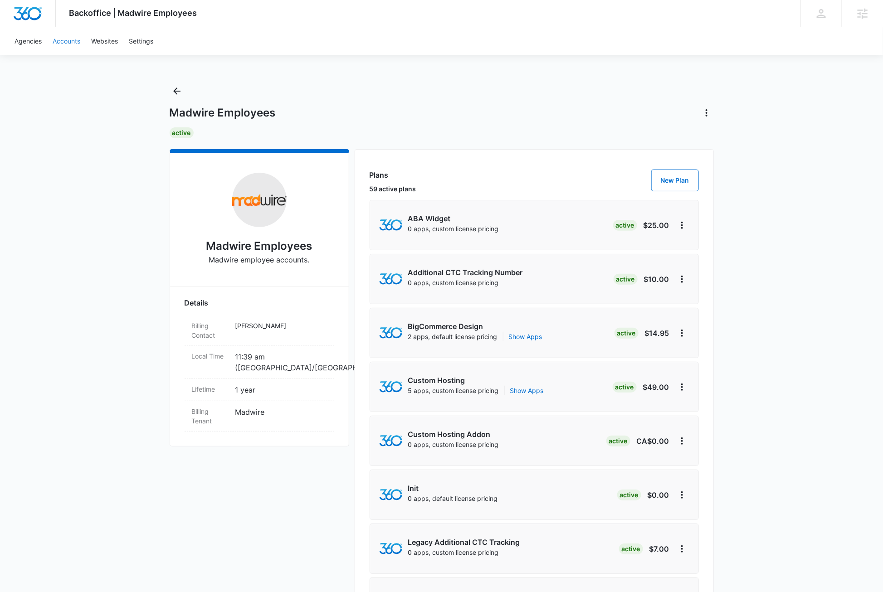
click at [68, 40] on link "Accounts" at bounding box center [66, 41] width 39 height 28
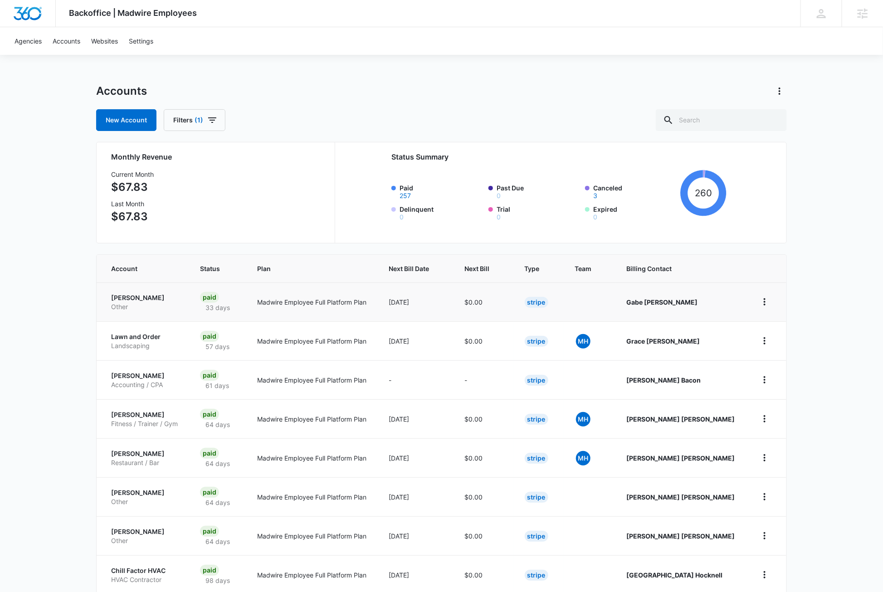
click at [150, 297] on p "Gabe Flores Elkins" at bounding box center [144, 297] width 67 height 9
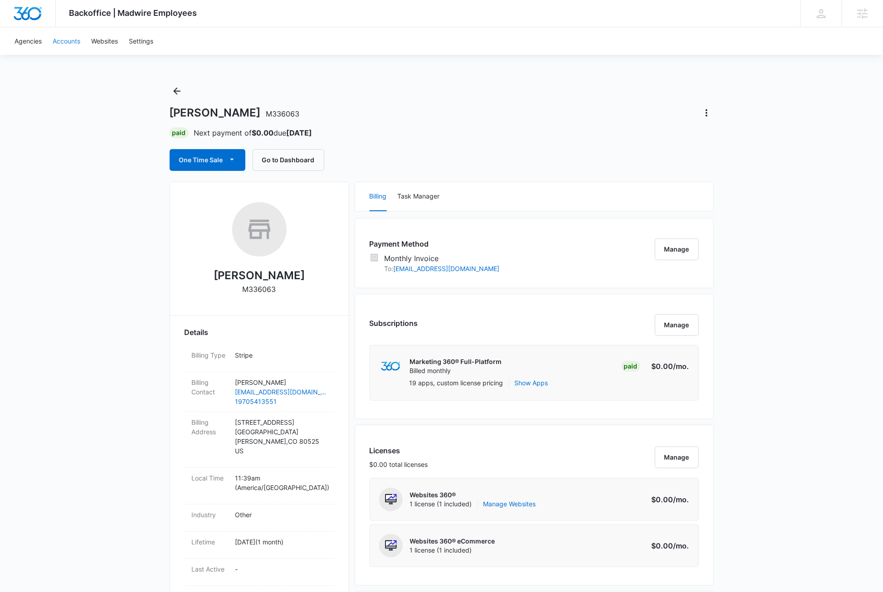
click at [69, 43] on link "Accounts" at bounding box center [66, 41] width 39 height 28
click at [178, 92] on icon "Back" at bounding box center [176, 91] width 11 height 11
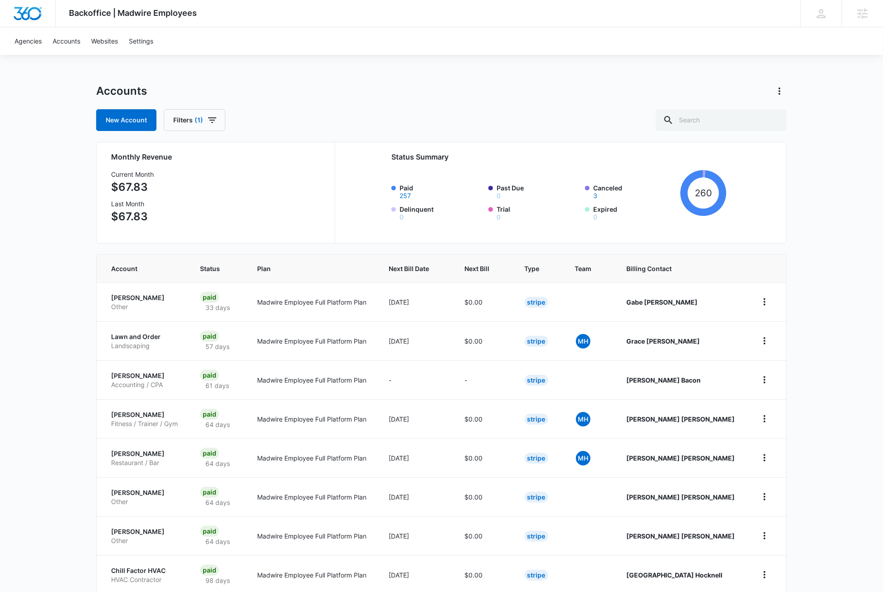
click at [838, 207] on div "Backoffice | Madwire Employees Apps Settings DB Dave Bettger dave@madwire.com M…" at bounding box center [441, 361] width 883 height 723
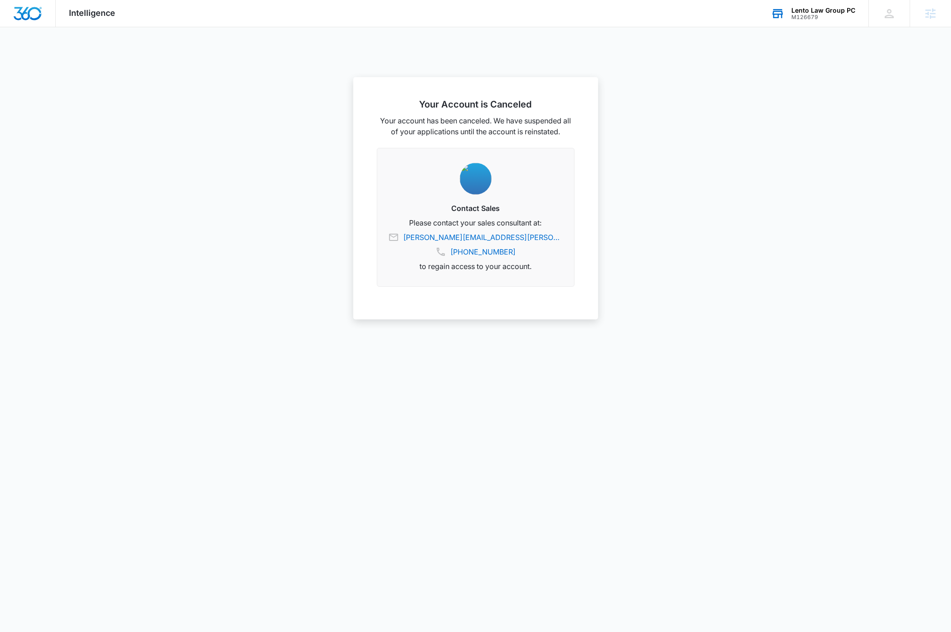
click at [837, 14] on div "M126679" at bounding box center [823, 17] width 64 height 6
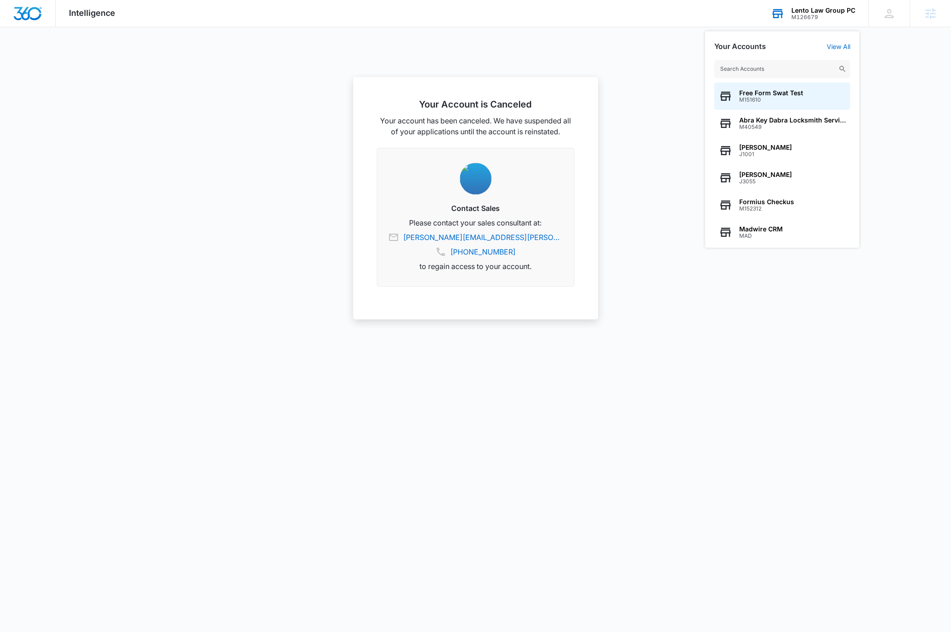
click at [800, 72] on input "text" at bounding box center [782, 69] width 136 height 18
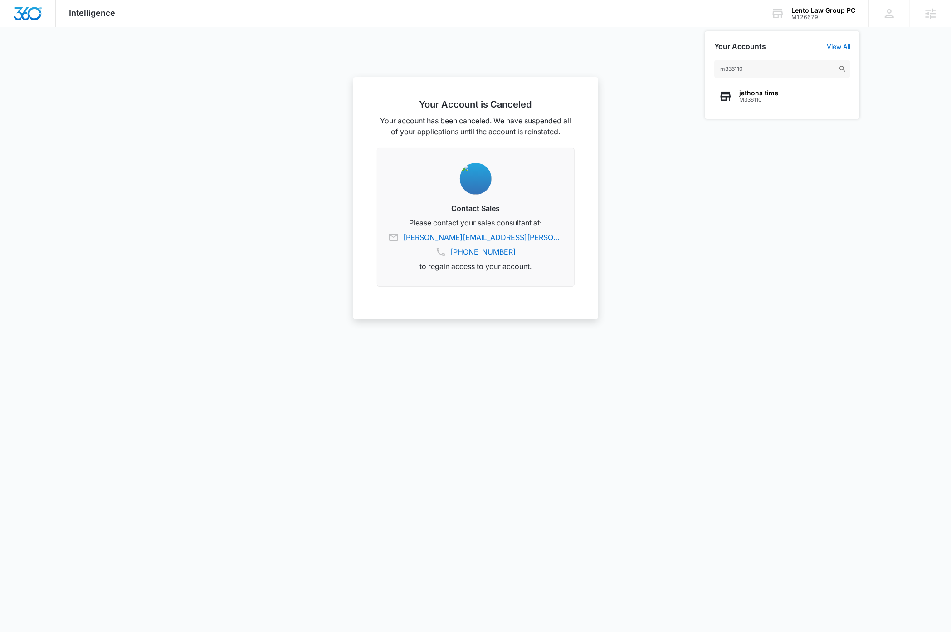
type input "m336110"
click at [33, 15] on img "Dashboard" at bounding box center [27, 14] width 29 height 14
click at [813, 10] on div "Lento Law Group PC" at bounding box center [814, 10] width 64 height 7
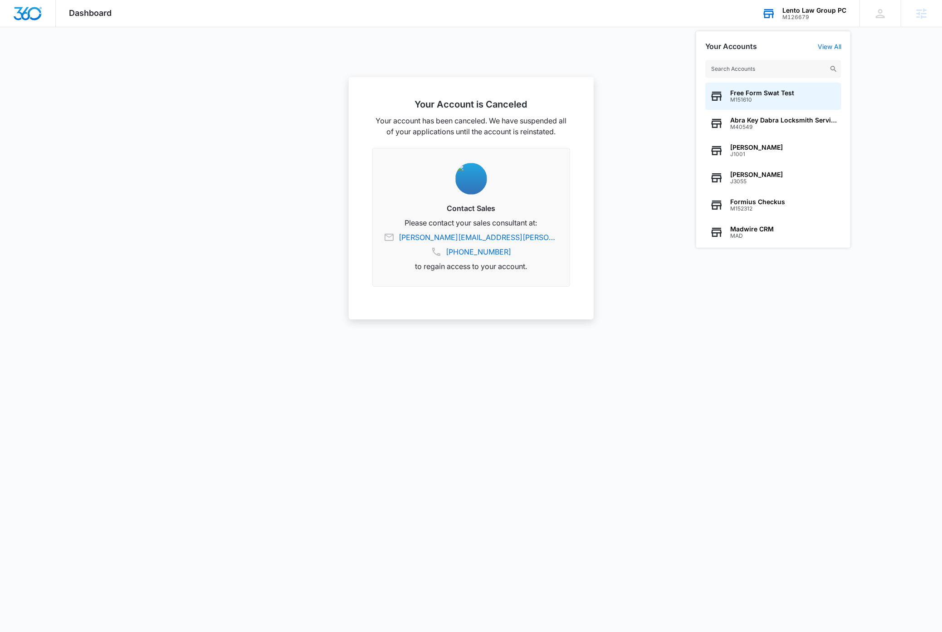
click at [777, 67] on input "text" at bounding box center [773, 69] width 136 height 18
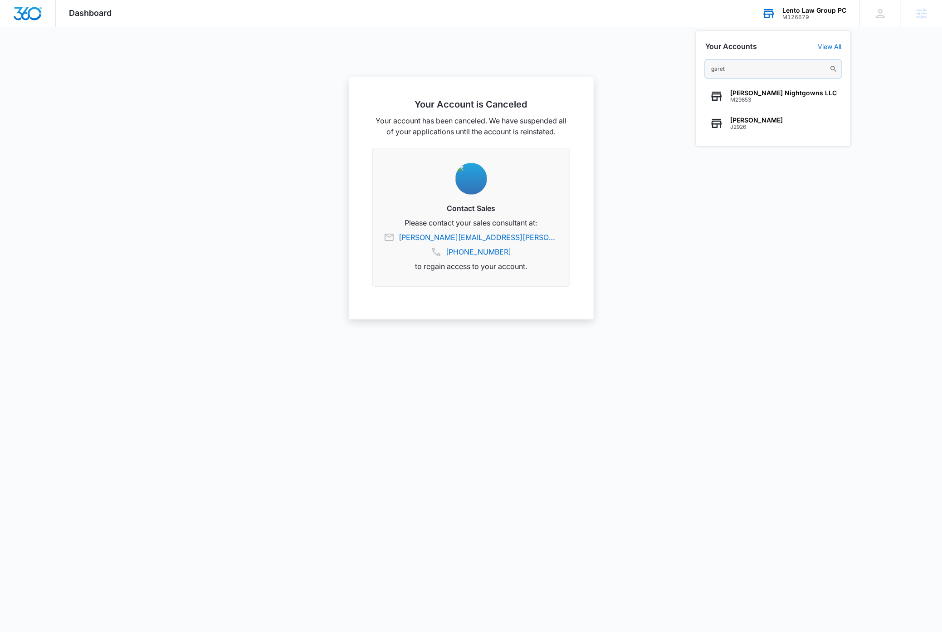
click at [751, 66] on input "garet" at bounding box center [773, 69] width 136 height 18
type input "durie"
click at [445, 431] on div at bounding box center [471, 316] width 942 height 632
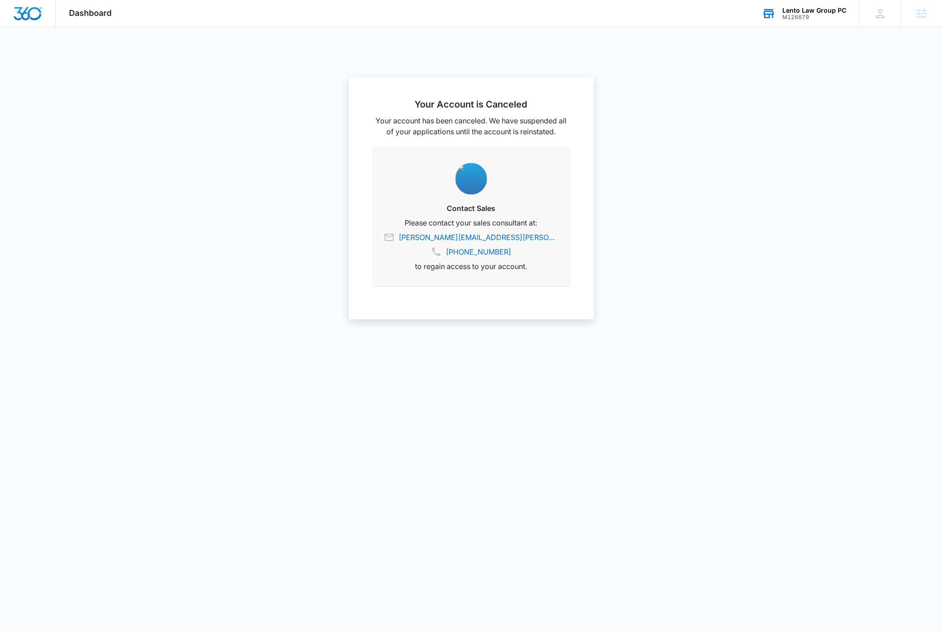
click at [828, 16] on div "M126679" at bounding box center [814, 17] width 64 height 6
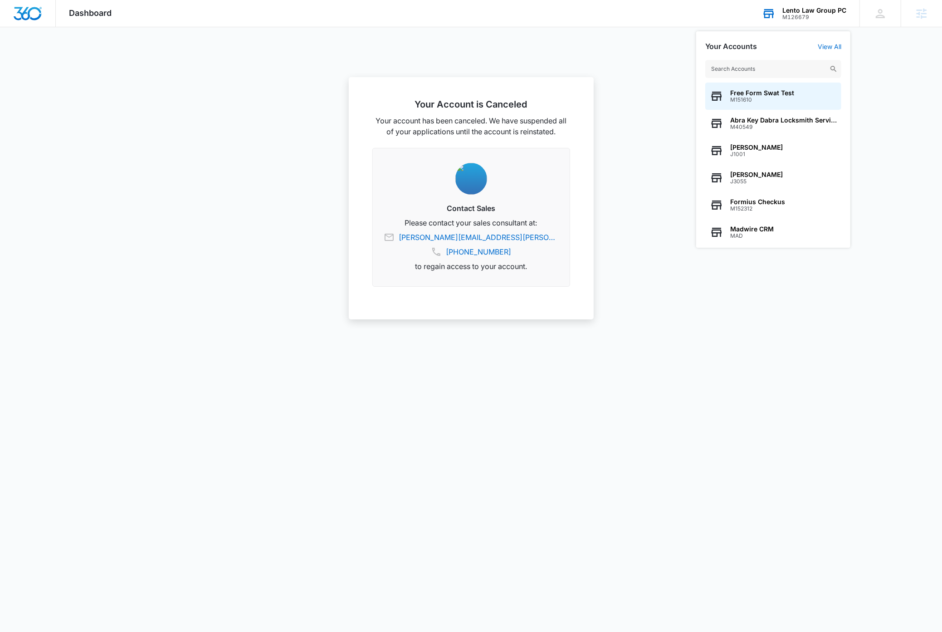
click at [784, 68] on input "text" at bounding box center [773, 69] width 136 height 18
type input "M331382"
click at [756, 93] on span "Better Health Alaska" at bounding box center [769, 92] width 78 height 7
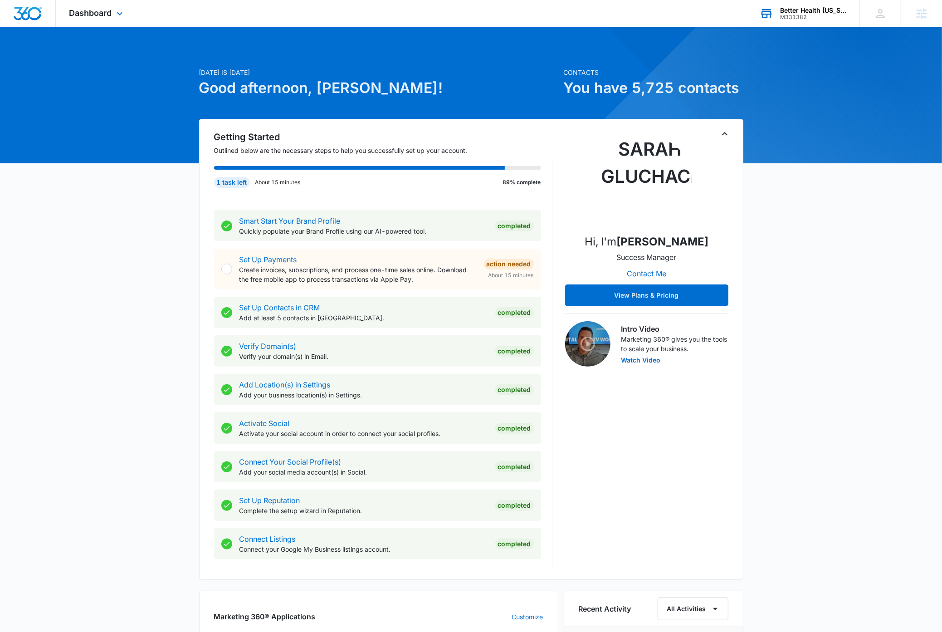
click at [724, 136] on icon "Toggle Collapse" at bounding box center [724, 133] width 11 height 11
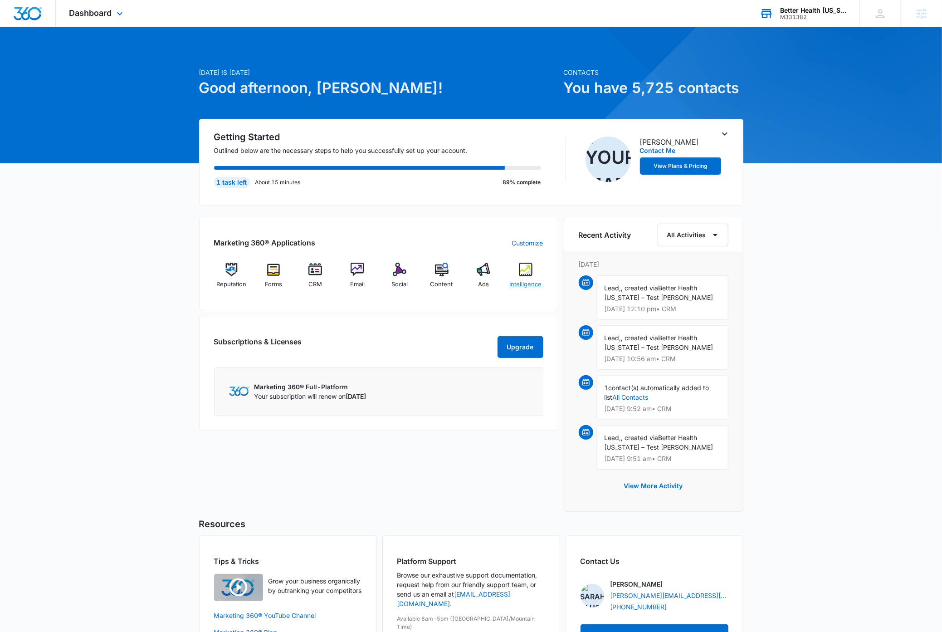
click at [529, 284] on span "Intelligence" at bounding box center [526, 284] width 32 height 9
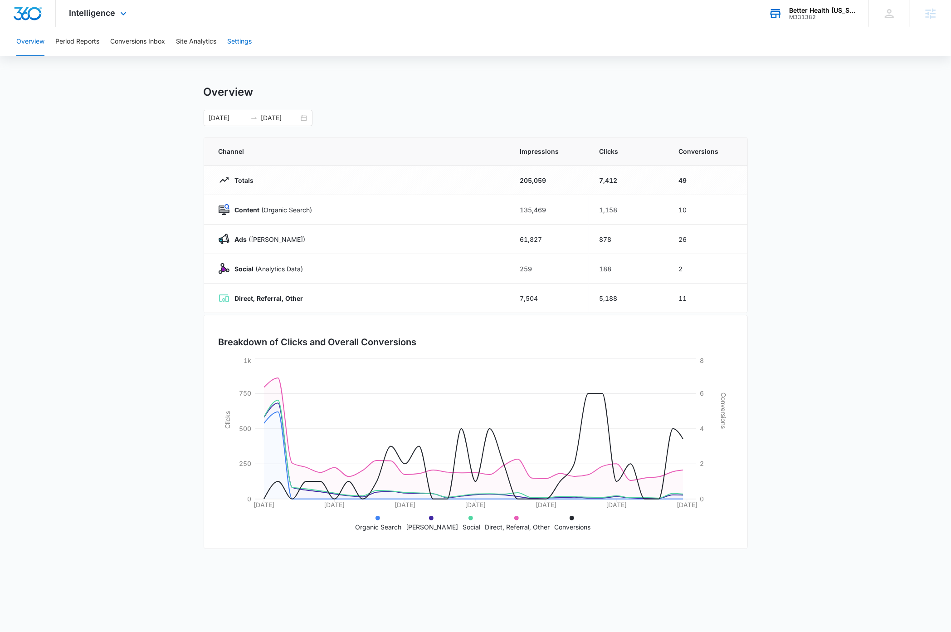
click at [237, 40] on button "Settings" at bounding box center [239, 41] width 24 height 29
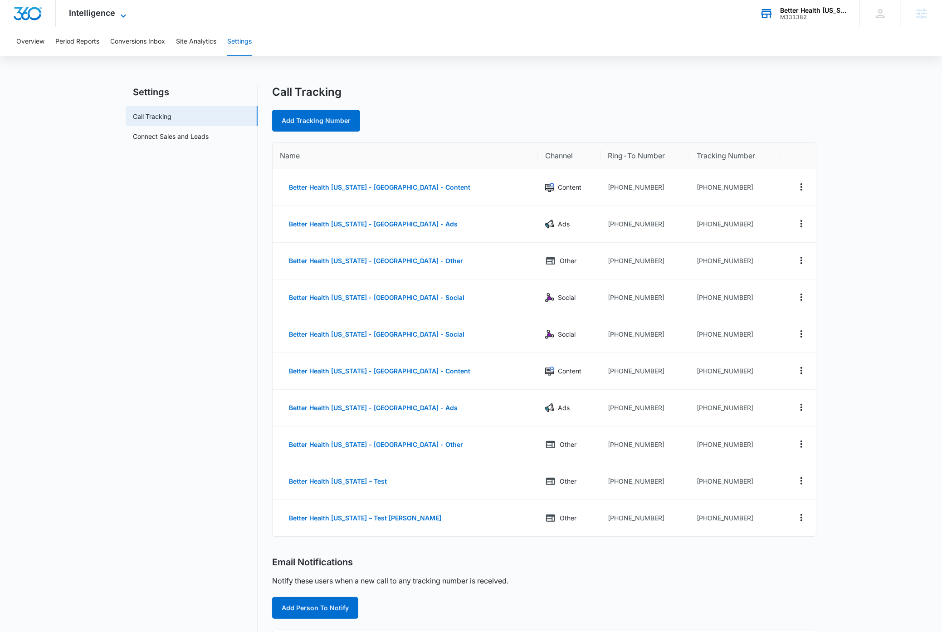
click at [122, 15] on icon at bounding box center [123, 15] width 11 height 11
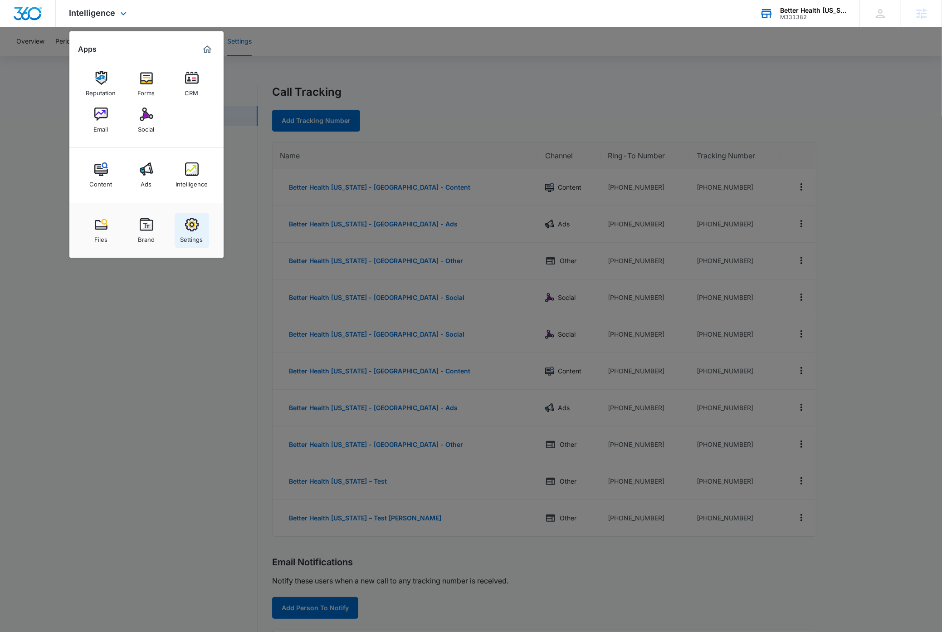
click at [188, 230] on img at bounding box center [192, 225] width 14 height 14
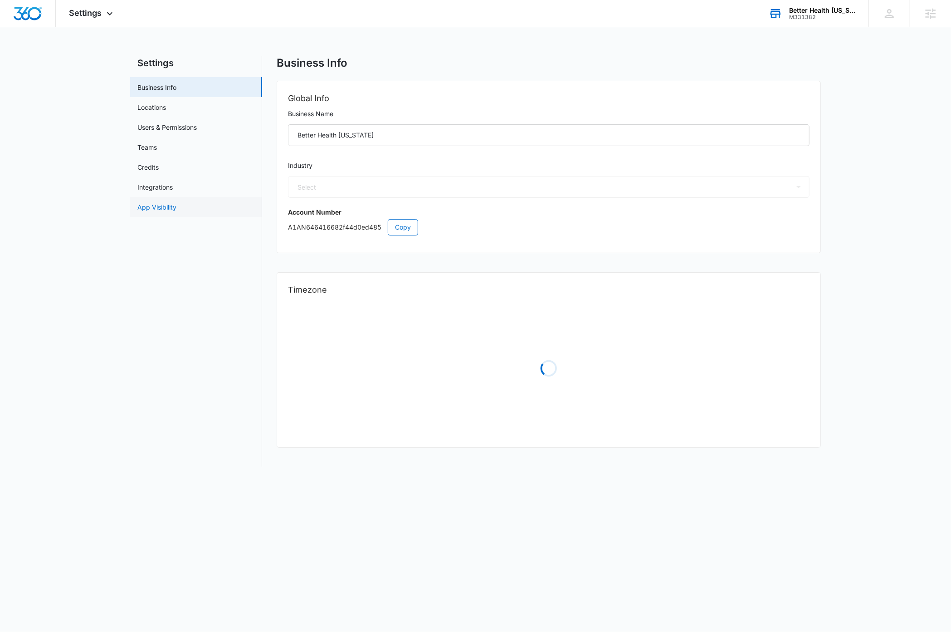
select select "16"
select select "US"
select select "America/Anchorage"
click at [383, 138] on input "Better Health Alaska" at bounding box center [549, 135] width 522 height 22
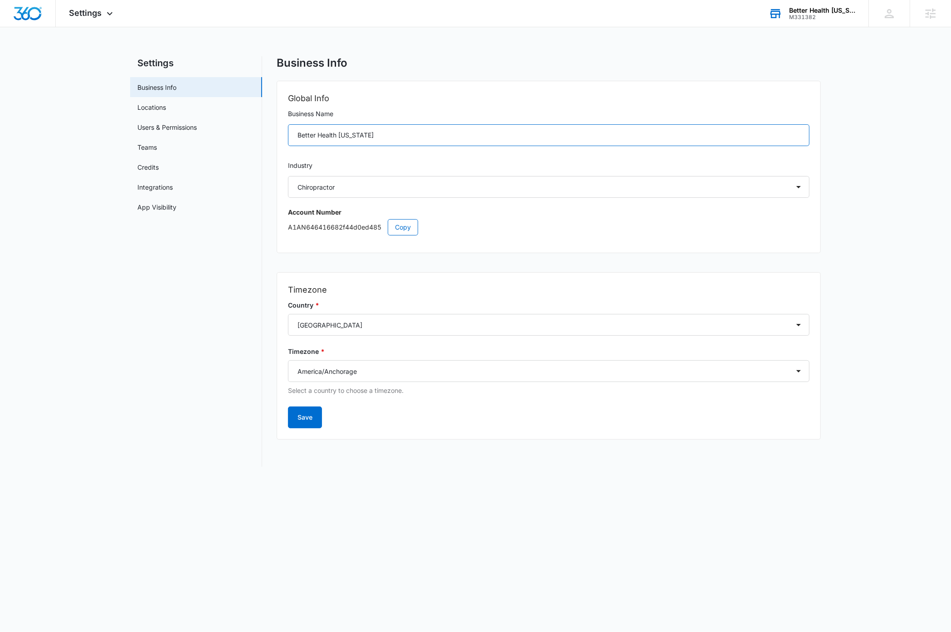
click at [383, 138] on input "Better Health Alaska" at bounding box center [549, 135] width 522 height 22
click at [406, 228] on span "Copy" at bounding box center [403, 227] width 16 height 10
click at [153, 352] on nav "Settings Business Info Locations Users & Permissions Teams Credits Integrations…" at bounding box center [196, 261] width 132 height 410
click at [106, 12] on icon at bounding box center [109, 15] width 11 height 11
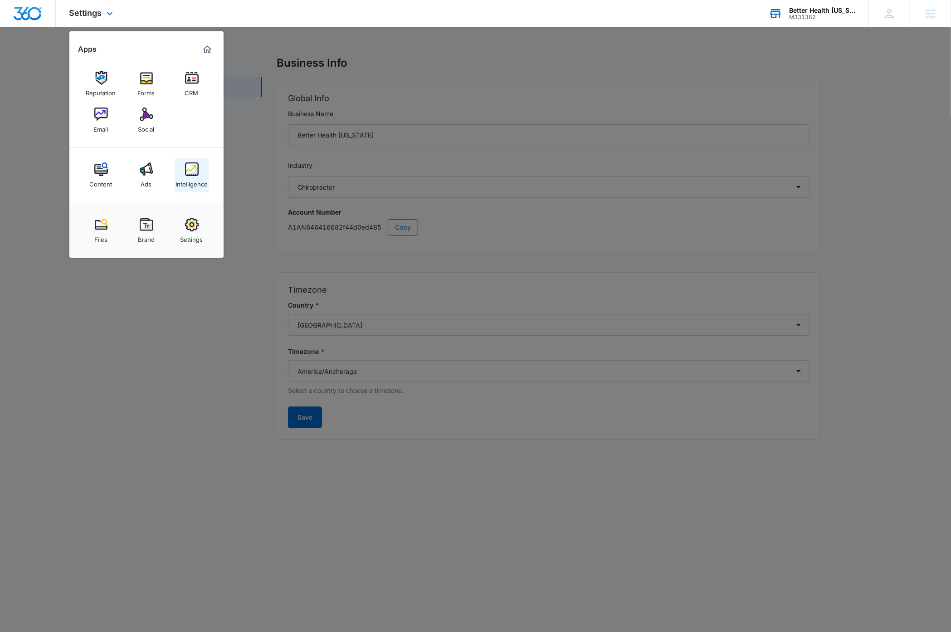
click at [188, 173] on img at bounding box center [192, 169] width 14 height 14
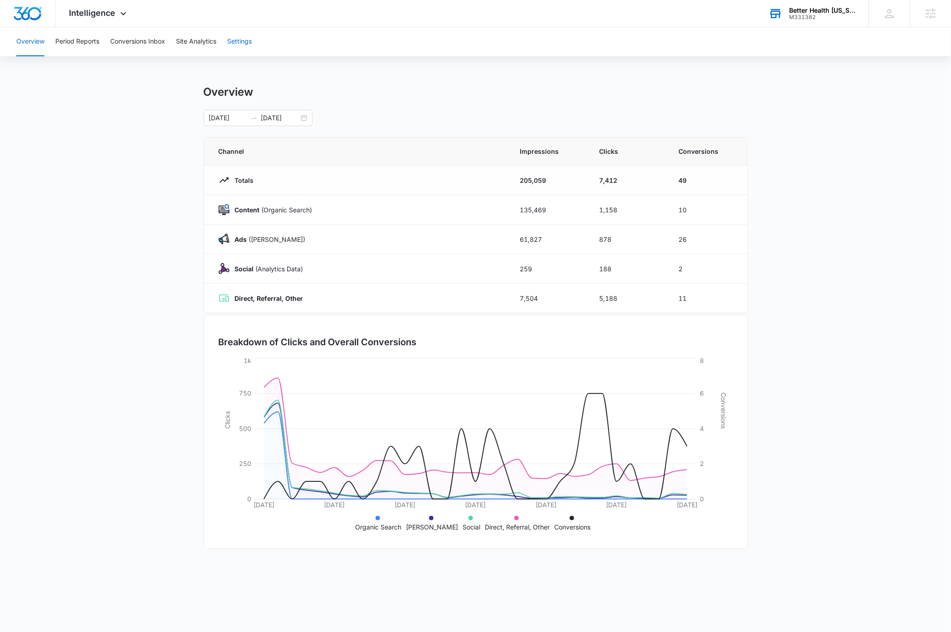
click at [231, 39] on button "Settings" at bounding box center [239, 41] width 24 height 29
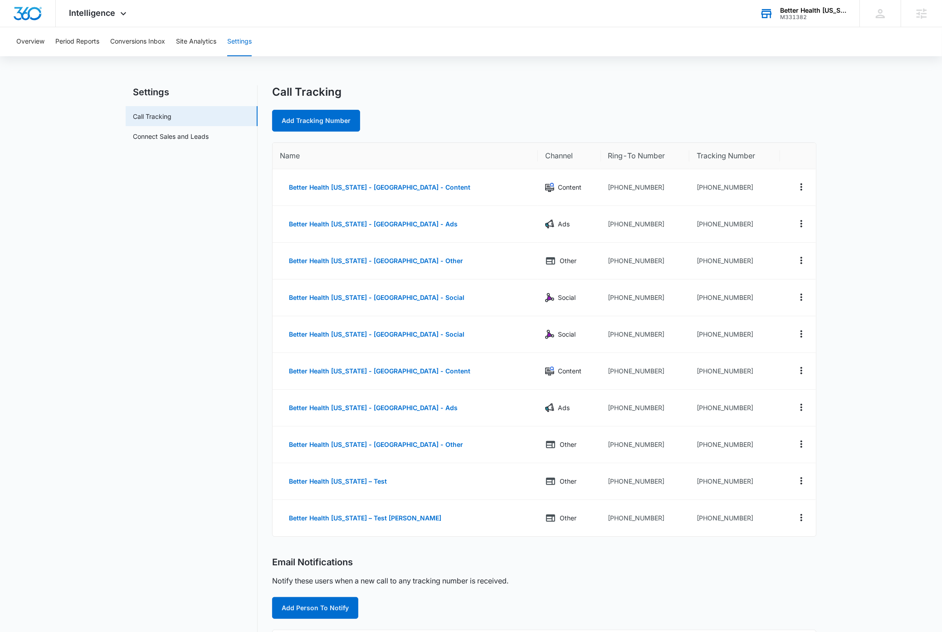
click at [897, 369] on main "Settings Call Tracking Connect Sales and Leads Call Tracking Add Tracking Numbe…" at bounding box center [471, 462] width 942 height 754
